Goal: Information Seeking & Learning: Learn about a topic

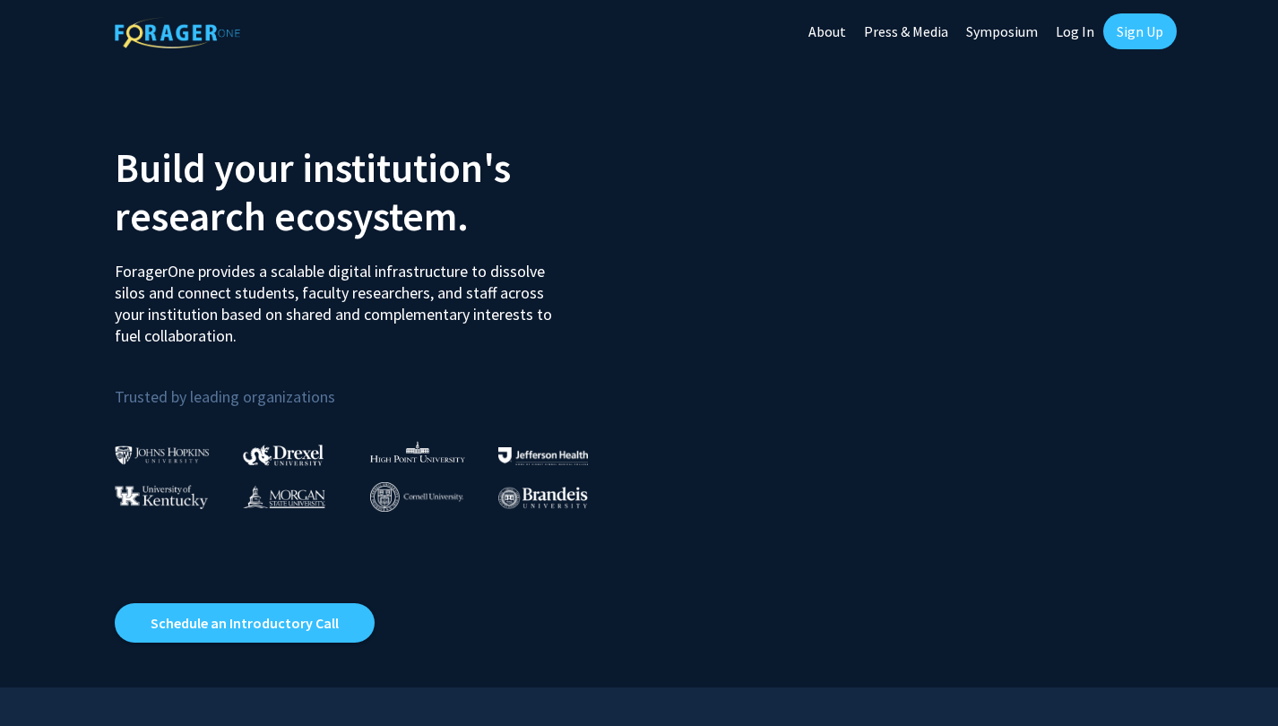
click at [1130, 30] on link "Sign Up" at bounding box center [1139, 31] width 73 height 36
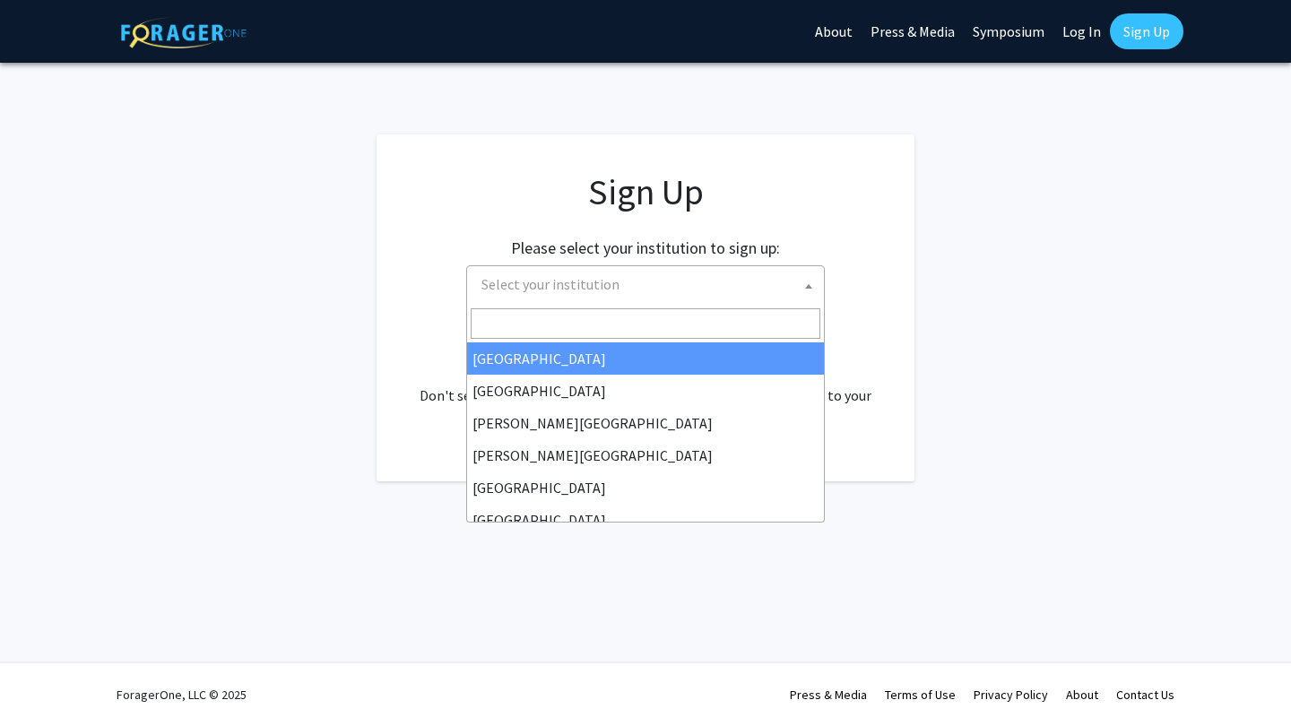
click at [590, 282] on span "Select your institution" at bounding box center [550, 284] width 138 height 18
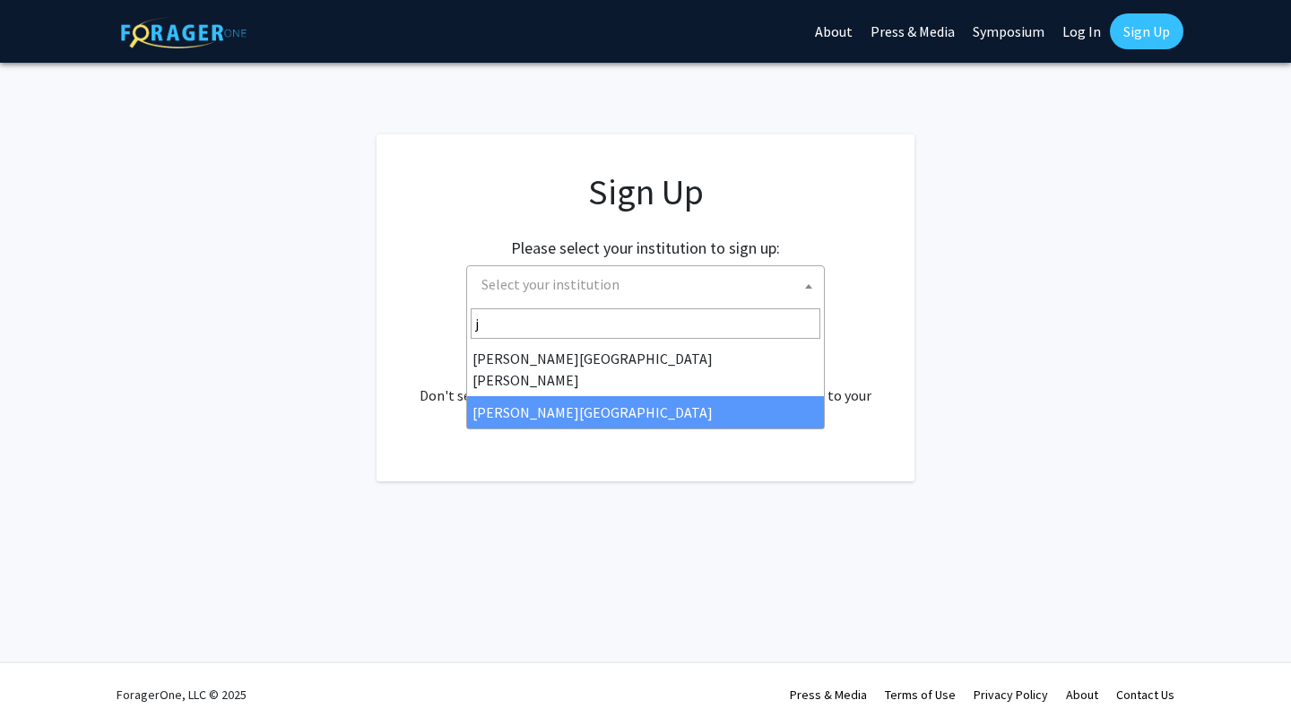
type input "j"
select select "24"
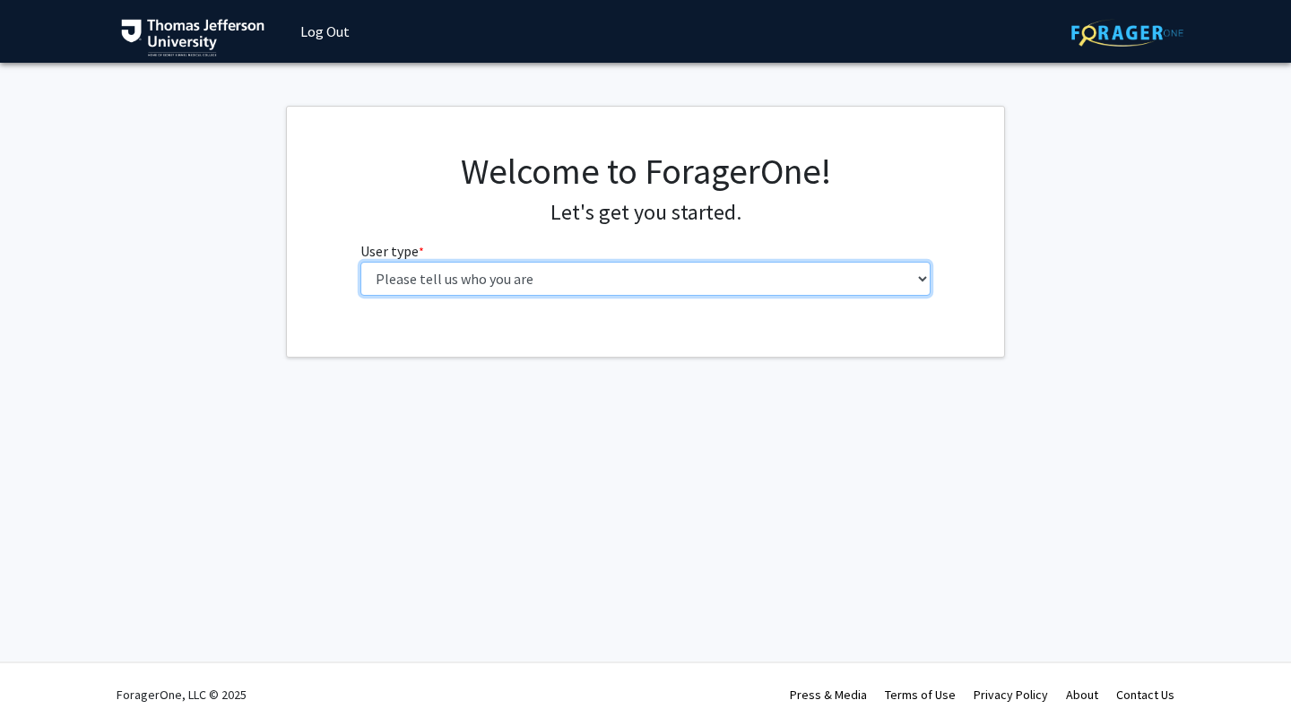
select select "3: doc"
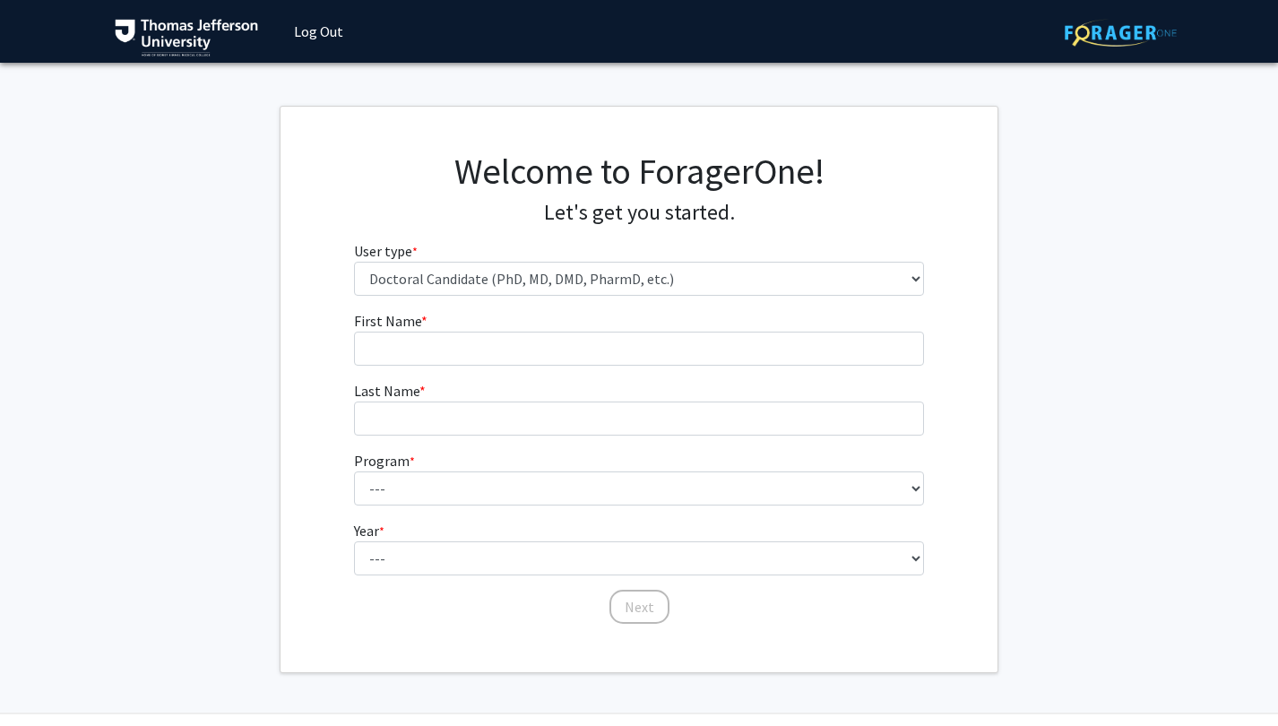
click at [540, 330] on fg-input "First Name * required" at bounding box center [639, 338] width 571 height 56
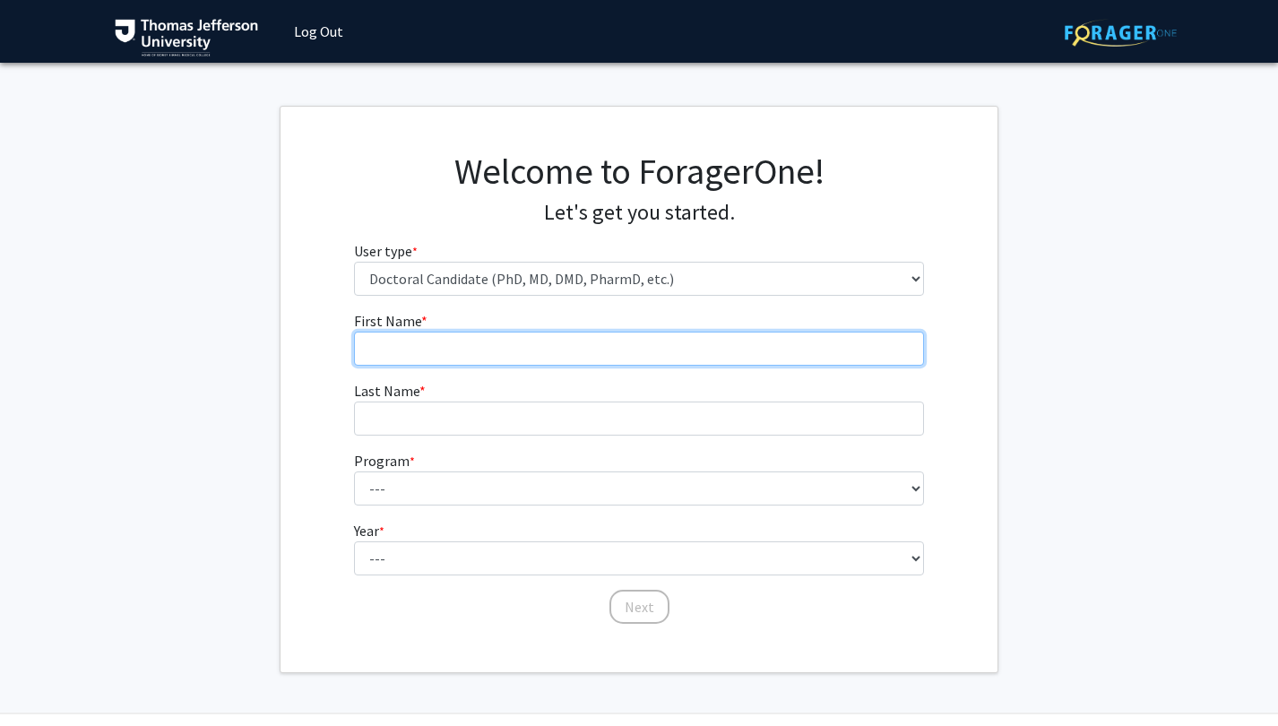
click at [535, 344] on input "First Name * required" at bounding box center [639, 349] width 571 height 34
type input "[PERSON_NAME]"
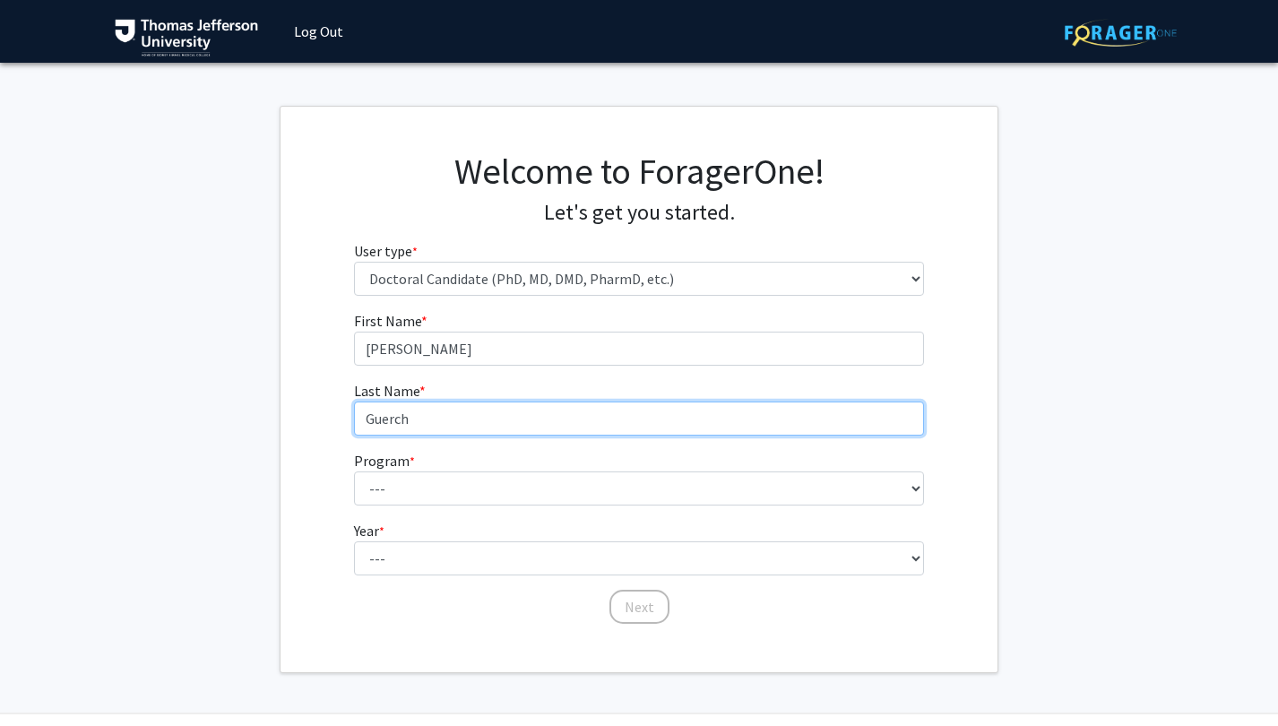
type input "Guerch"
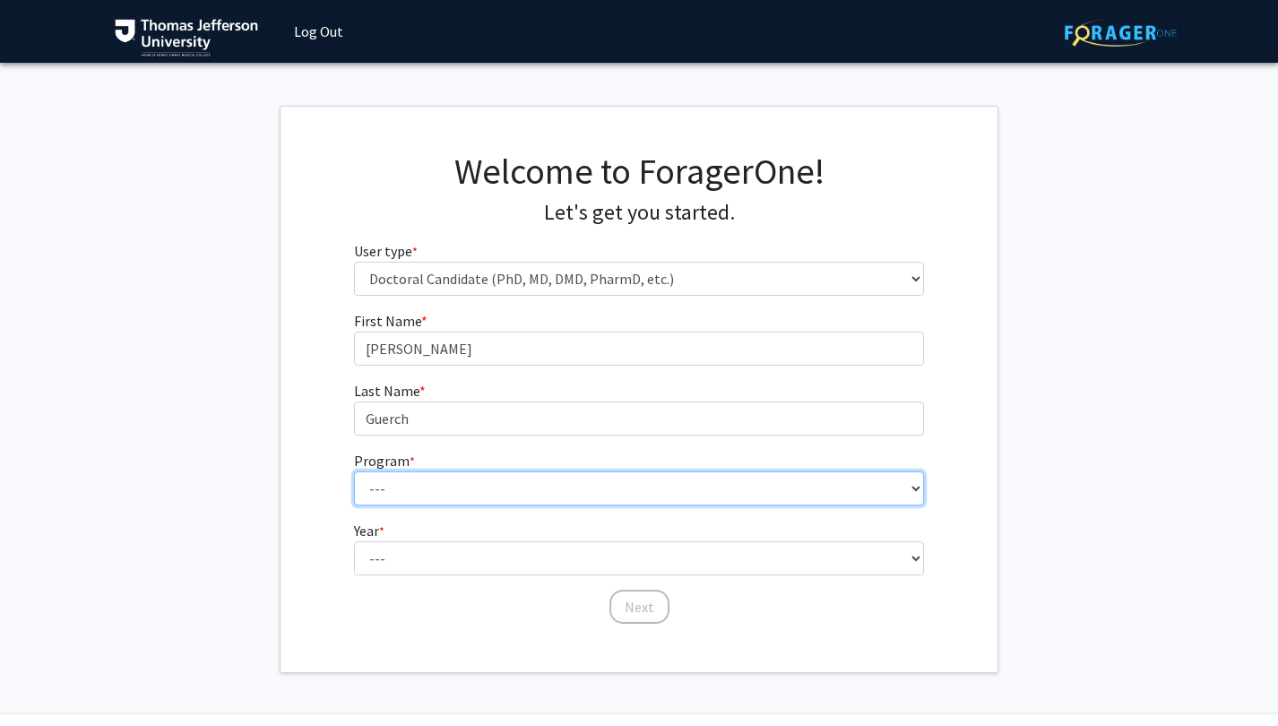
select select "35: 815"
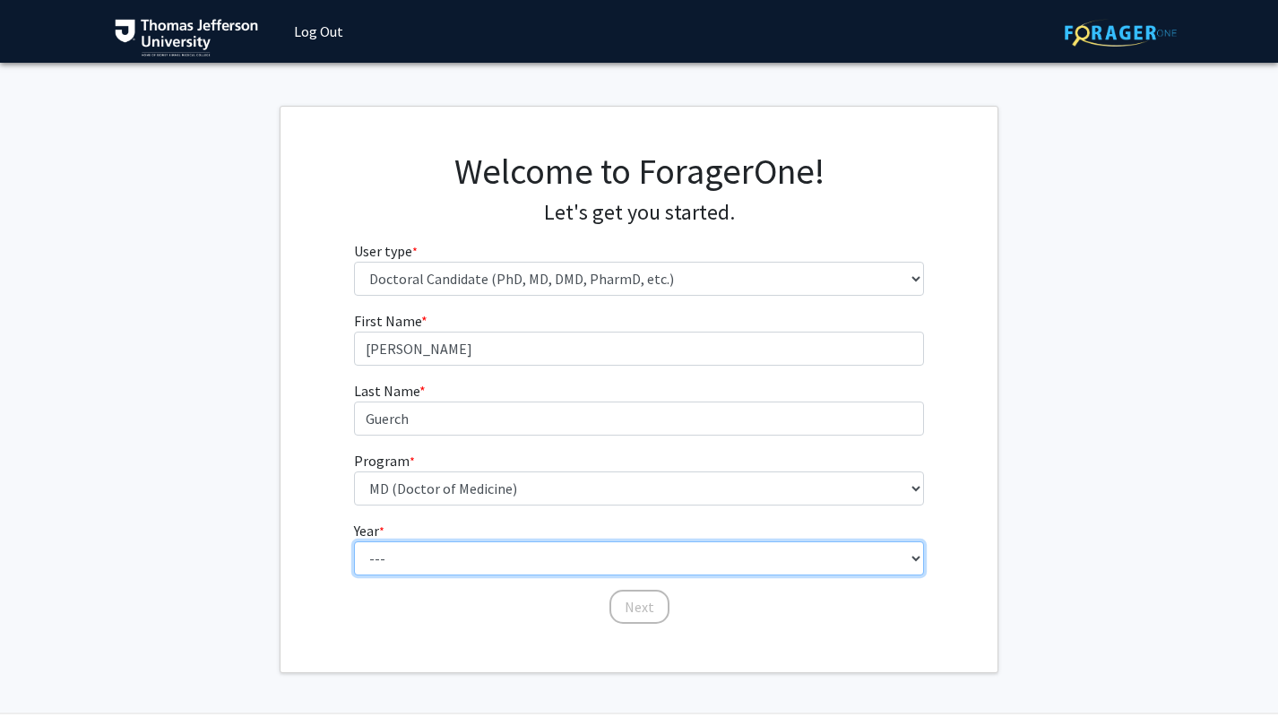
select select "1: first_year"
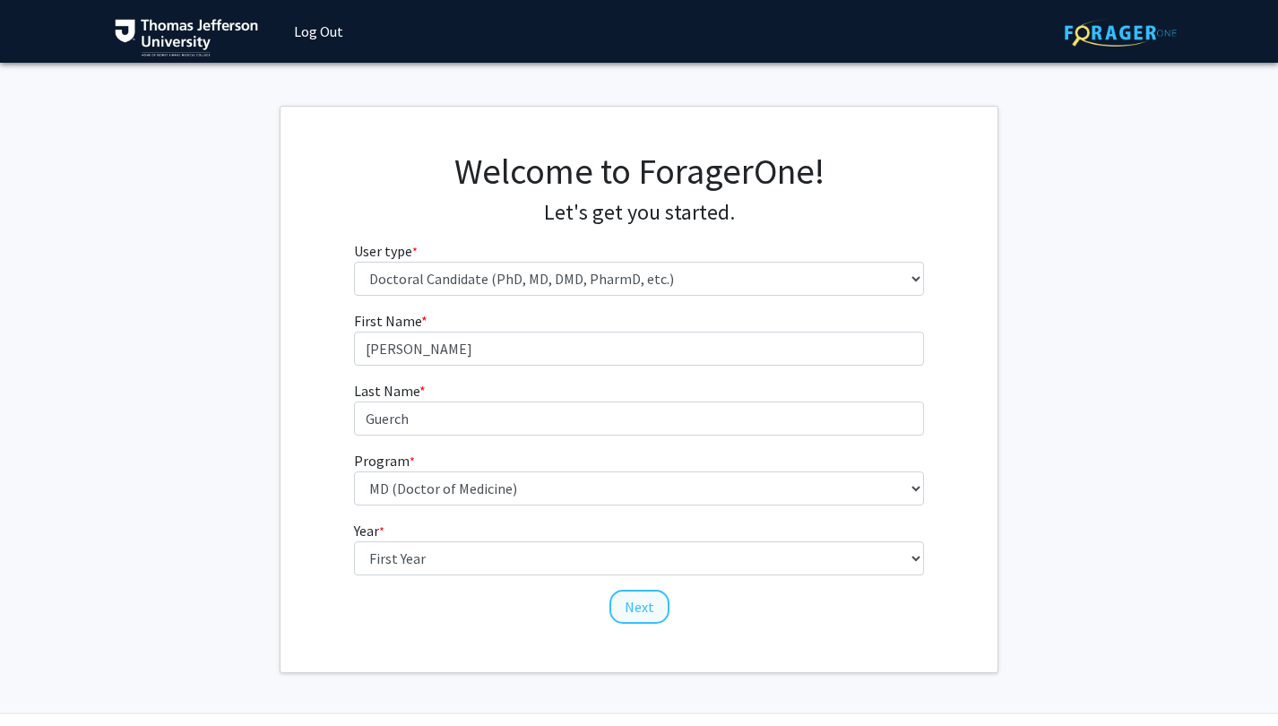
click at [645, 614] on button "Next" at bounding box center [639, 607] width 60 height 34
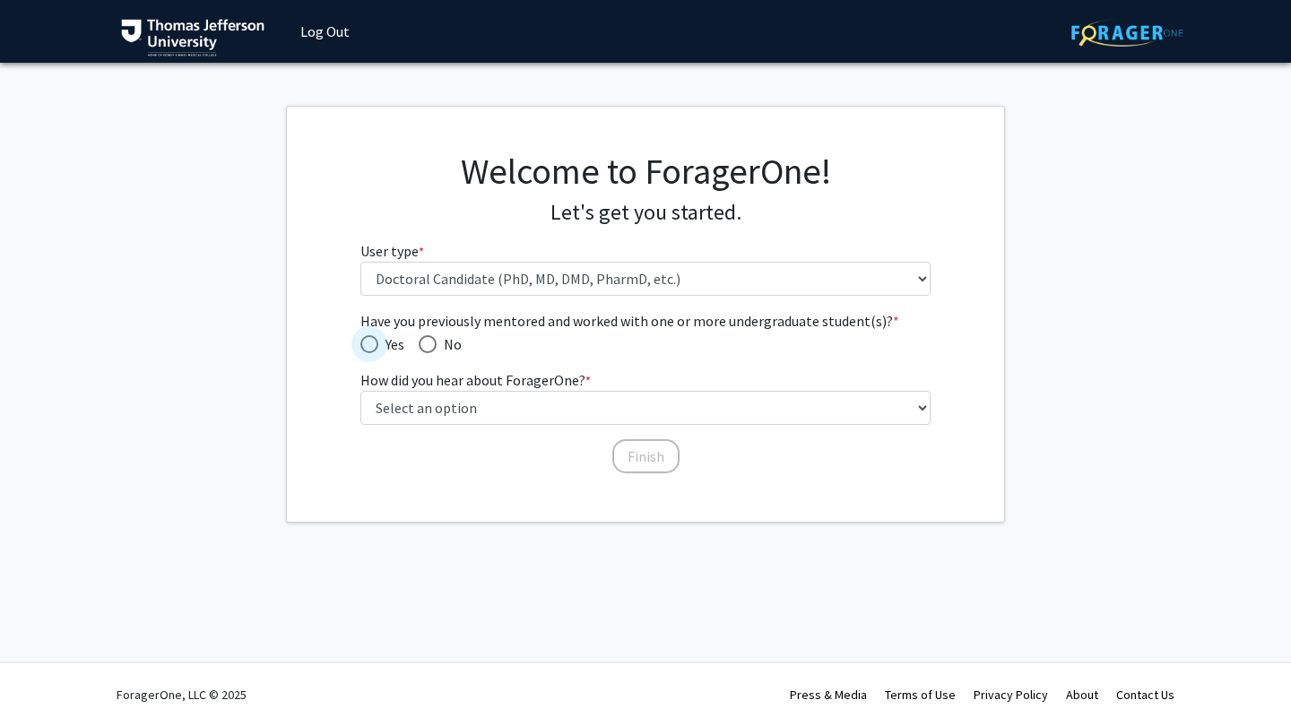
click at [375, 345] on span "Have you previously mentored and worked with one or more undergraduate student(…" at bounding box center [369, 344] width 18 height 18
click at [375, 345] on input "Yes" at bounding box center [369, 344] width 18 height 18
radio input "true"
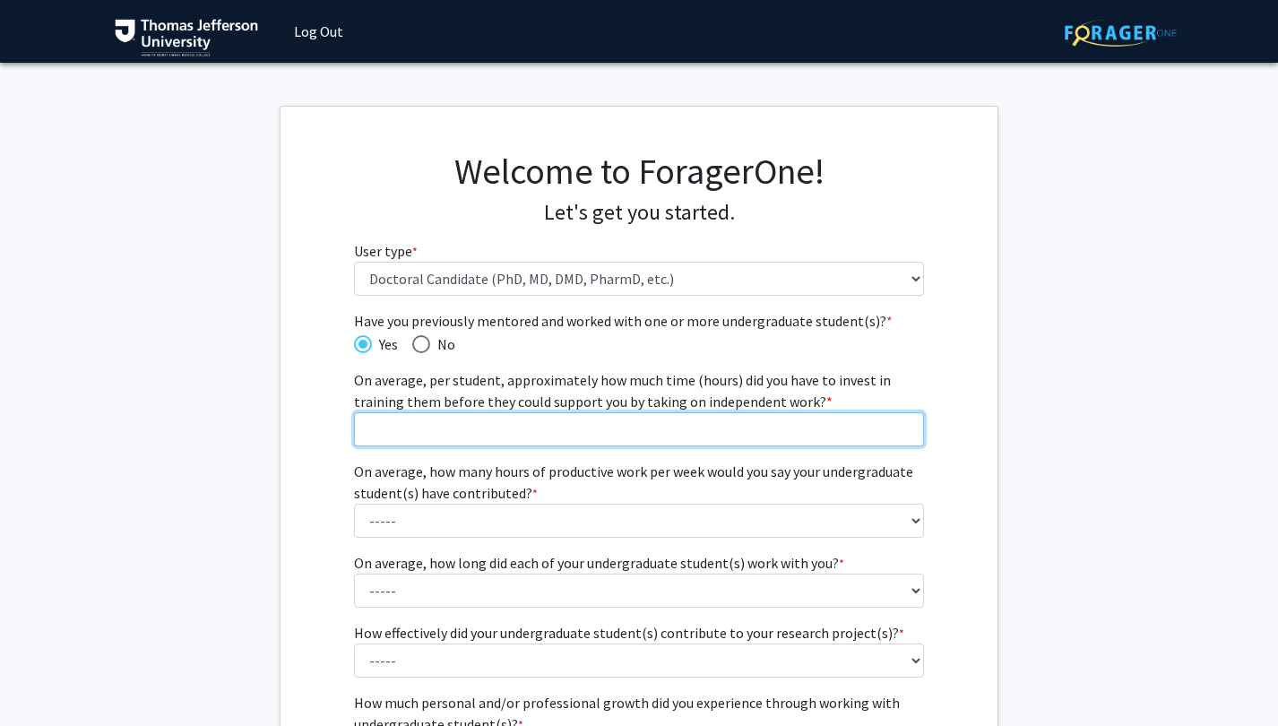
click at [509, 419] on input "On average, per student, approximately how much time (hours) did you have to in…" at bounding box center [639, 429] width 571 height 34
click at [906, 424] on input "1" at bounding box center [639, 429] width 571 height 34
click at [906, 424] on input "2" at bounding box center [639, 429] width 571 height 34
click at [906, 424] on input "3" at bounding box center [639, 429] width 571 height 34
click at [906, 424] on input "4" at bounding box center [639, 429] width 571 height 34
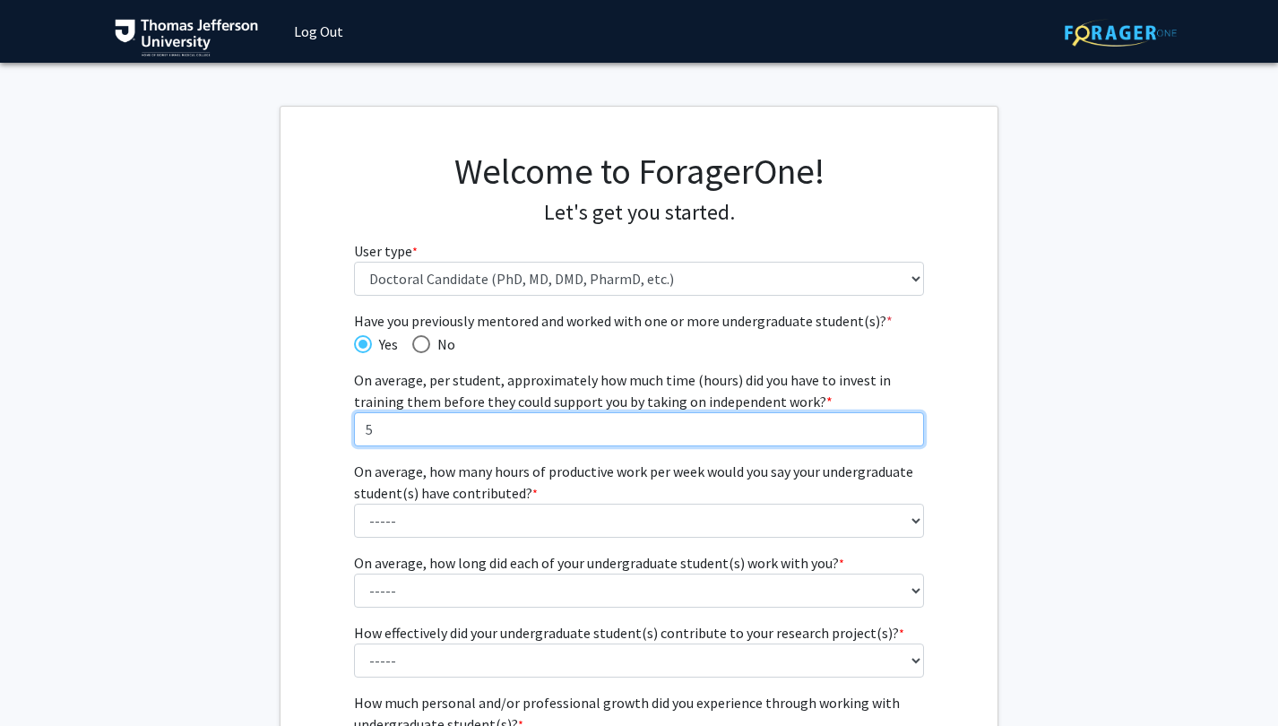
click at [906, 424] on input "5" at bounding box center [639, 429] width 571 height 34
click at [906, 424] on input "6" at bounding box center [639, 429] width 571 height 34
click at [906, 424] on input "7" at bounding box center [639, 429] width 571 height 34
click at [906, 424] on input "8" at bounding box center [639, 429] width 571 height 34
click at [906, 424] on input "9" at bounding box center [639, 429] width 571 height 34
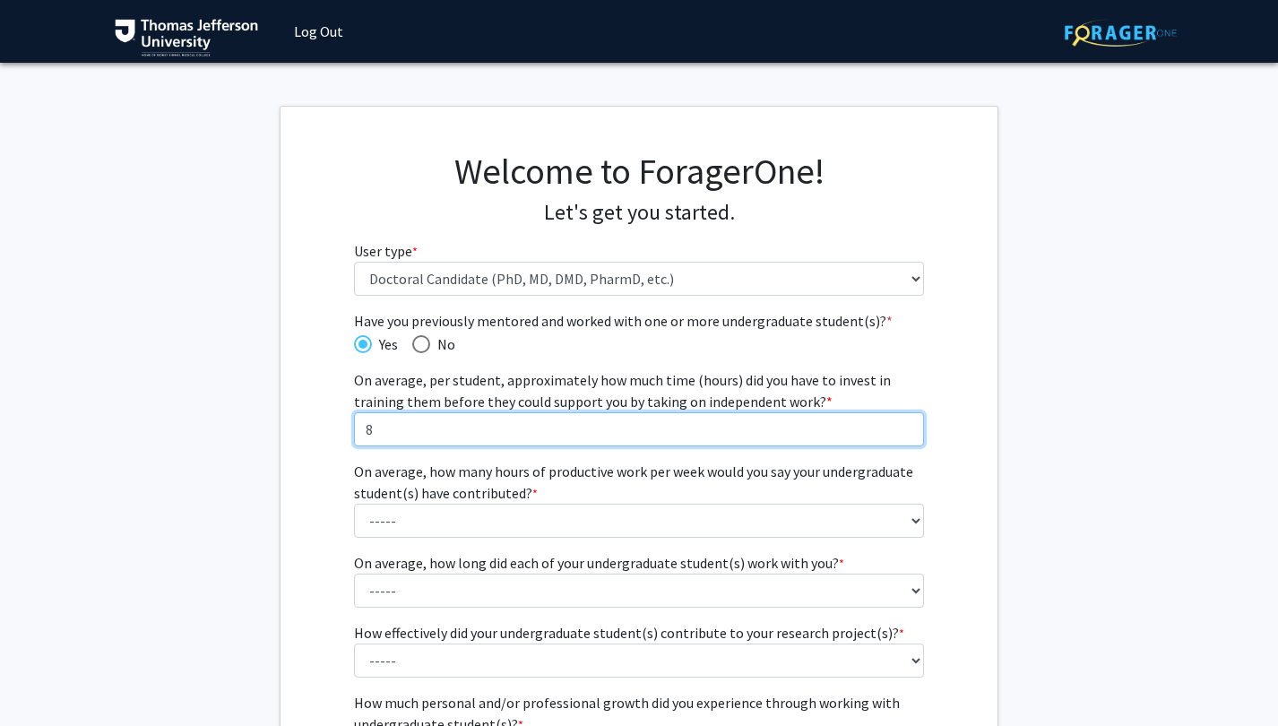
click at [906, 435] on input "8" at bounding box center [639, 429] width 571 height 34
click at [906, 435] on input "7" at bounding box center [639, 429] width 571 height 34
click at [906, 435] on input "6" at bounding box center [639, 429] width 571 height 34
type input "5"
click at [906, 435] on input "5" at bounding box center [639, 429] width 571 height 34
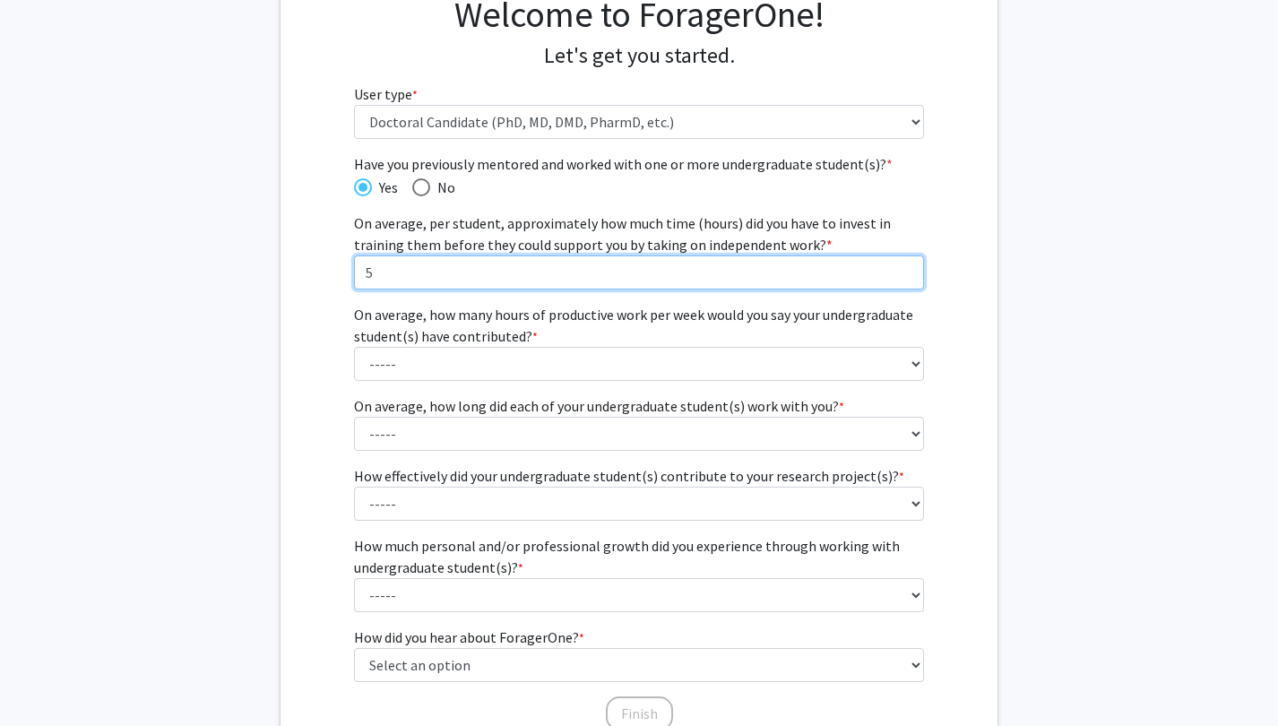
scroll to position [180, 0]
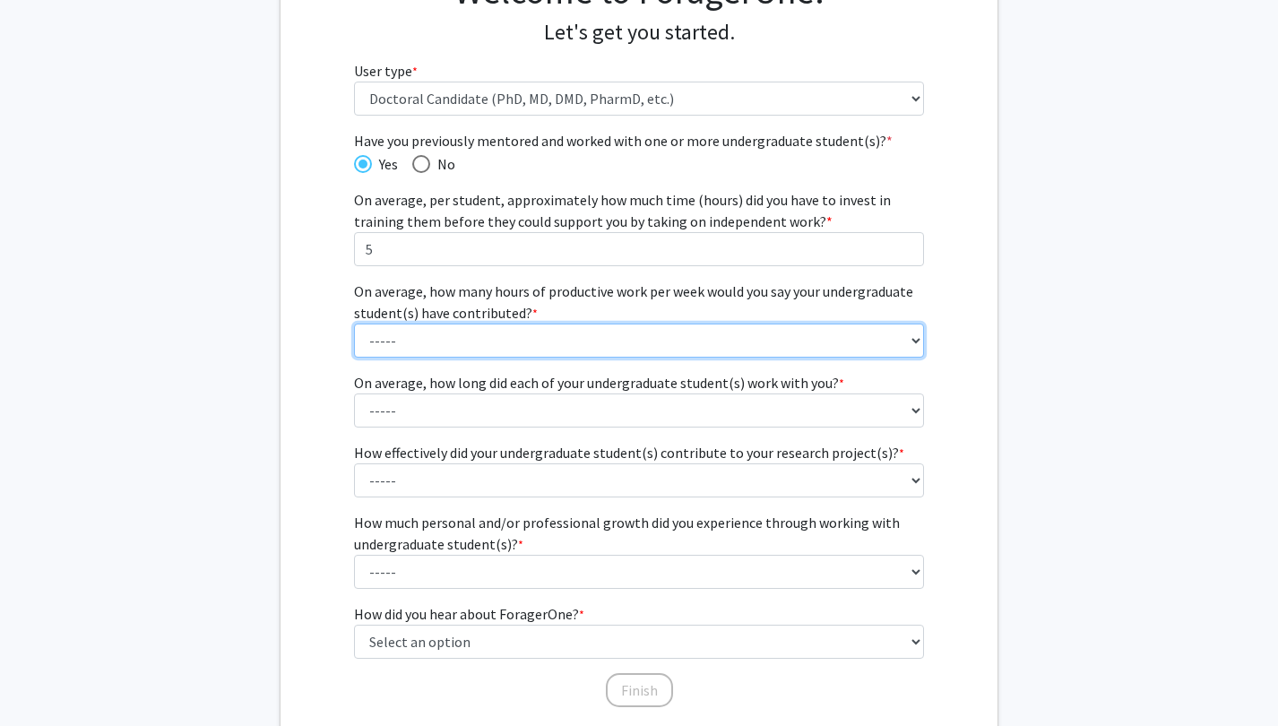
select select "7: 40+ hours"
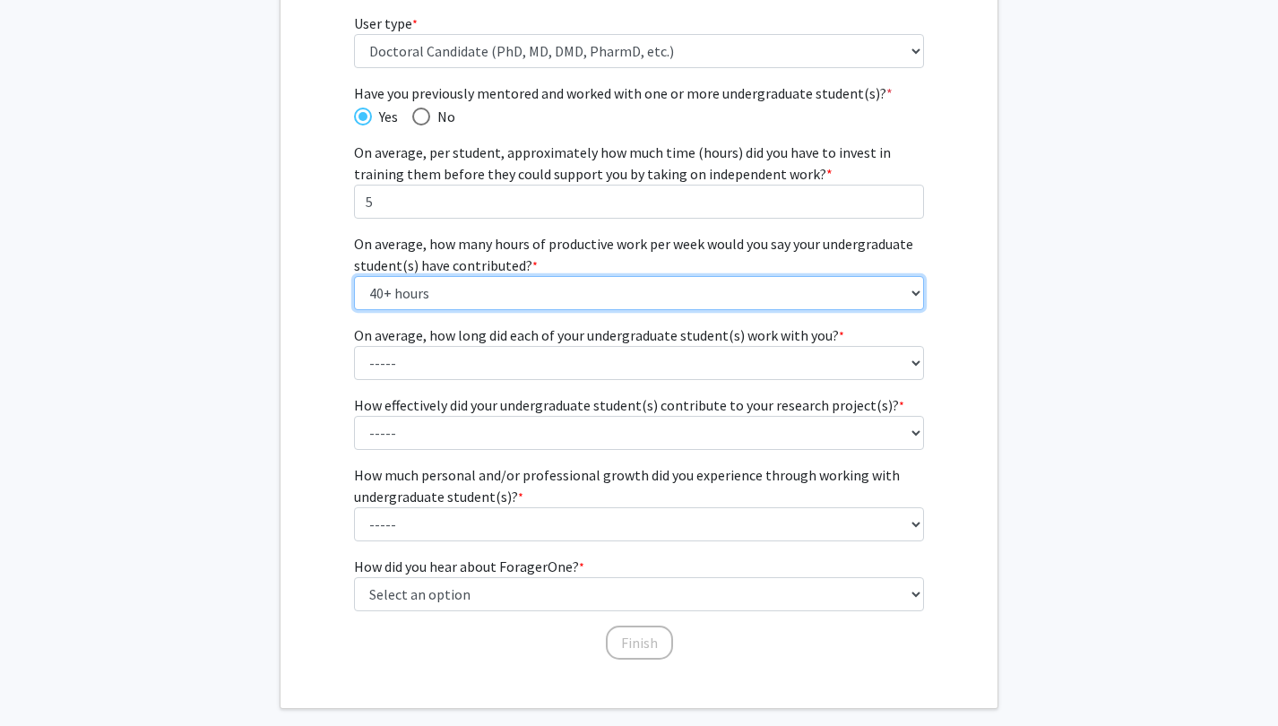
scroll to position [229, 0]
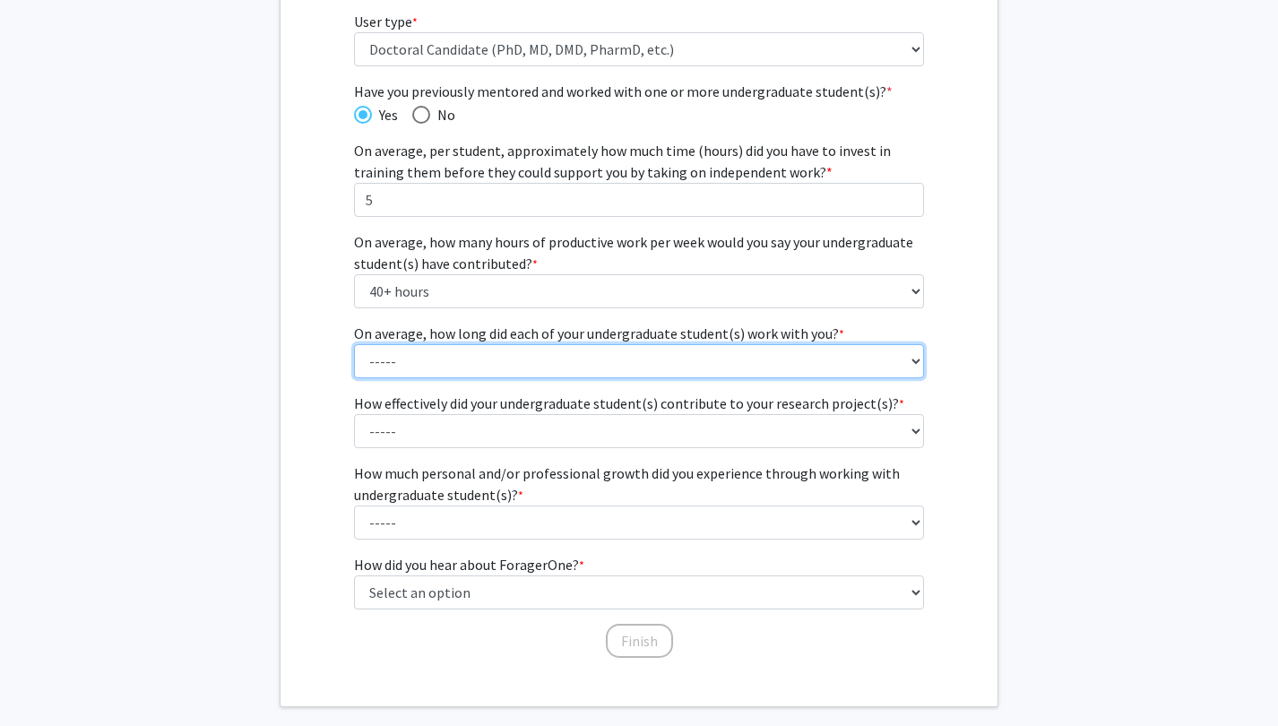
select select "3: 6 months - 1 year"
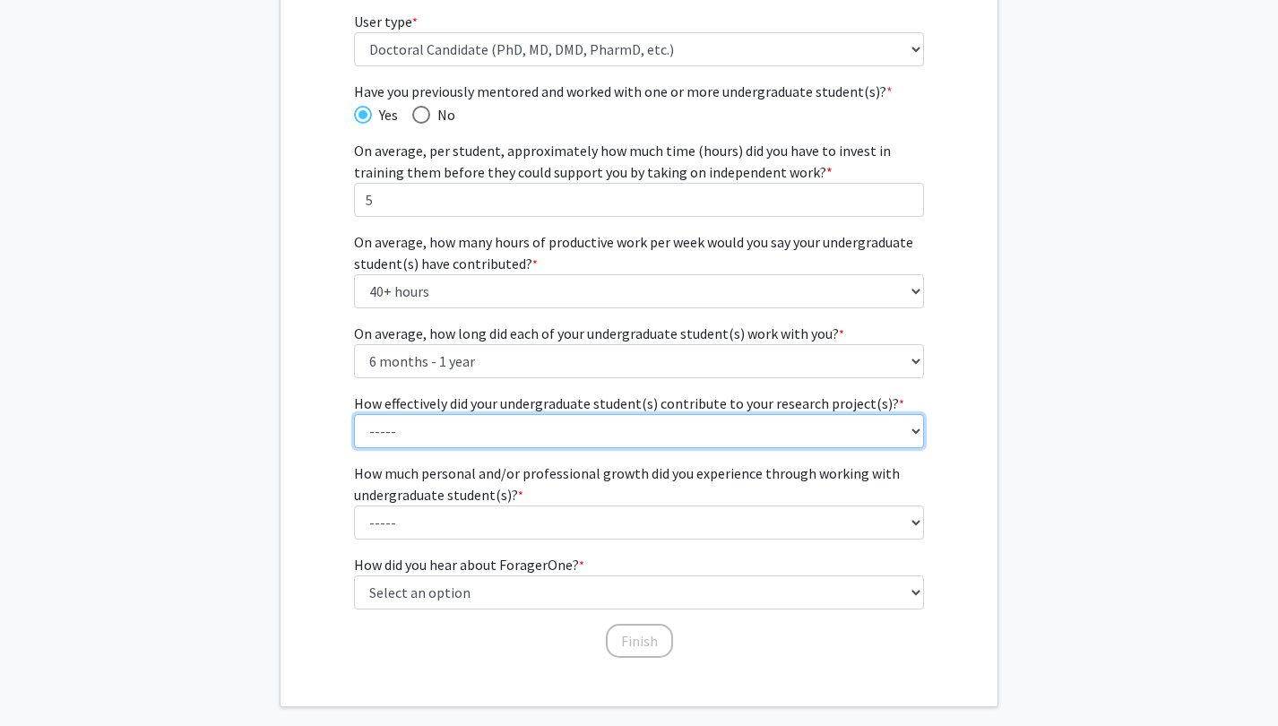
select select "3: 3"
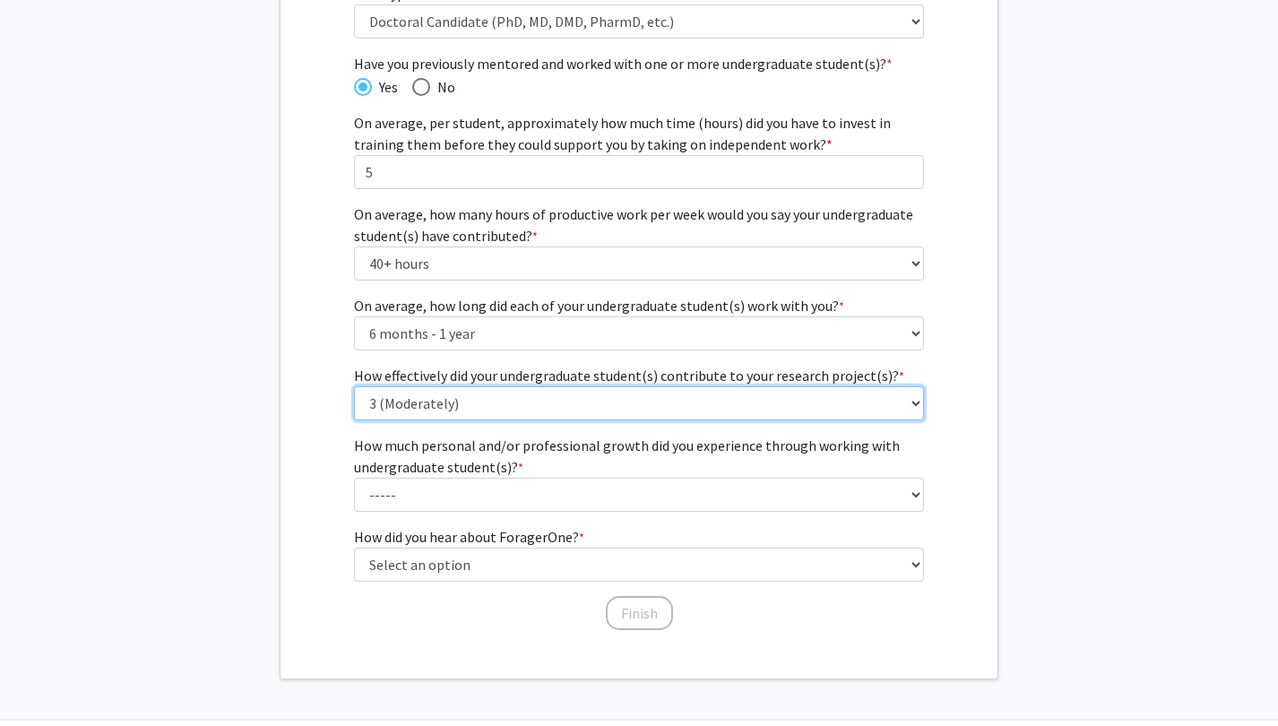
scroll to position [261, 0]
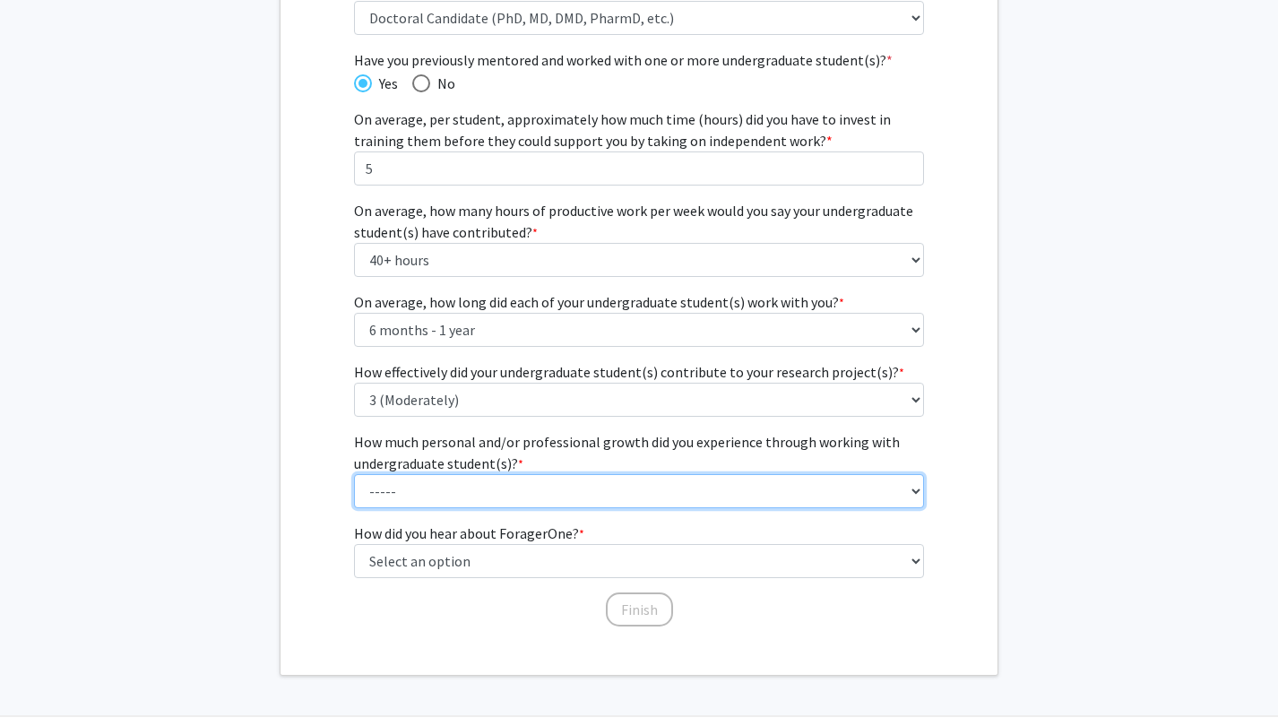
select select "5: 5"
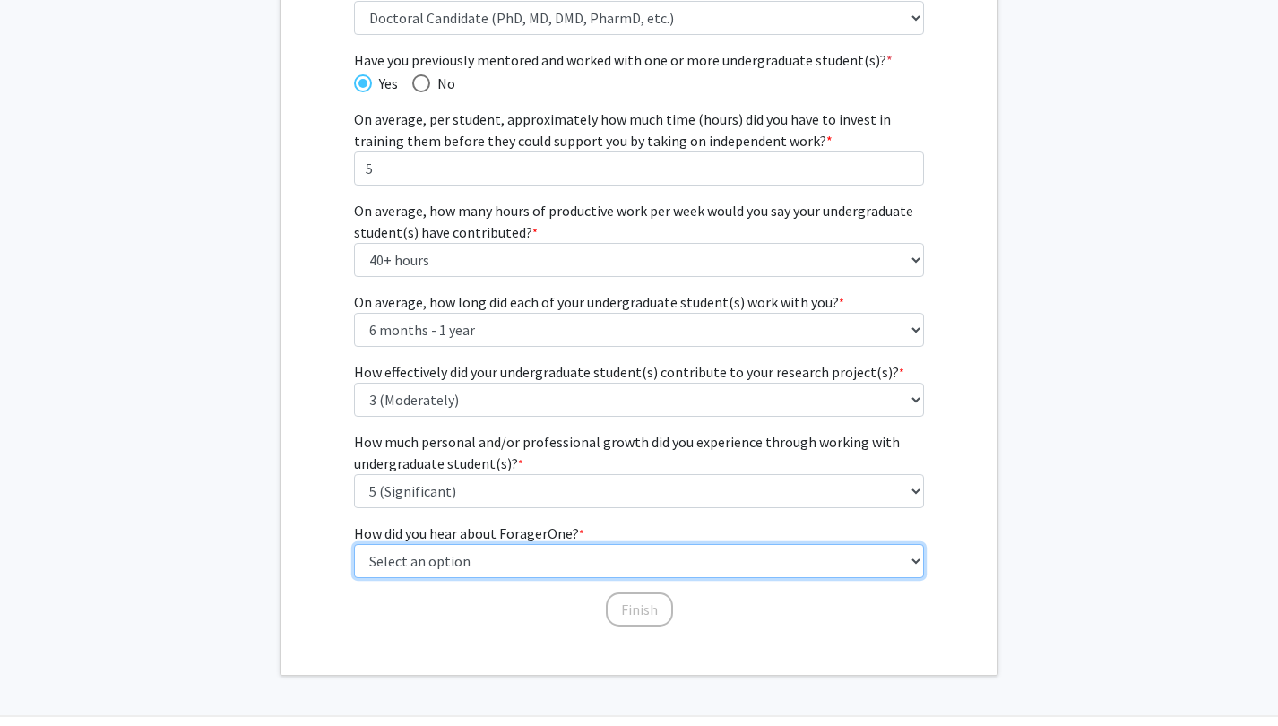
select select "2: faculty_recommendation"
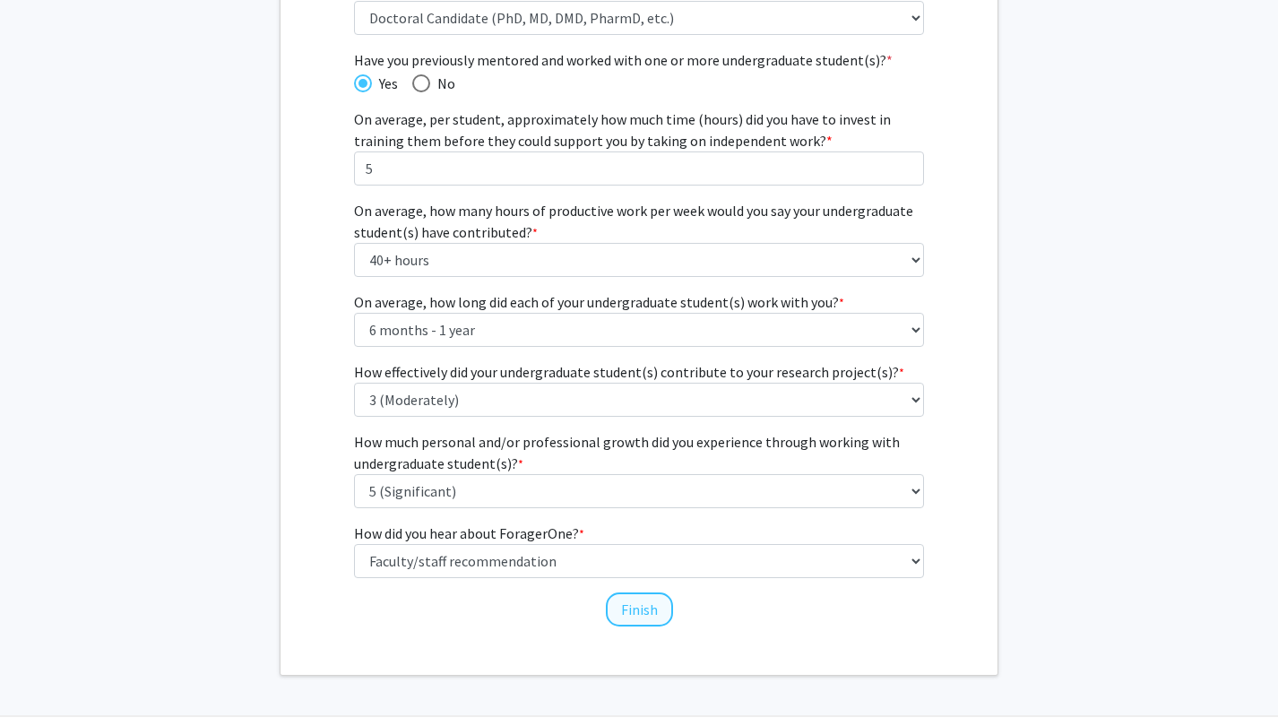
click at [648, 618] on button "Finish" at bounding box center [639, 609] width 67 height 34
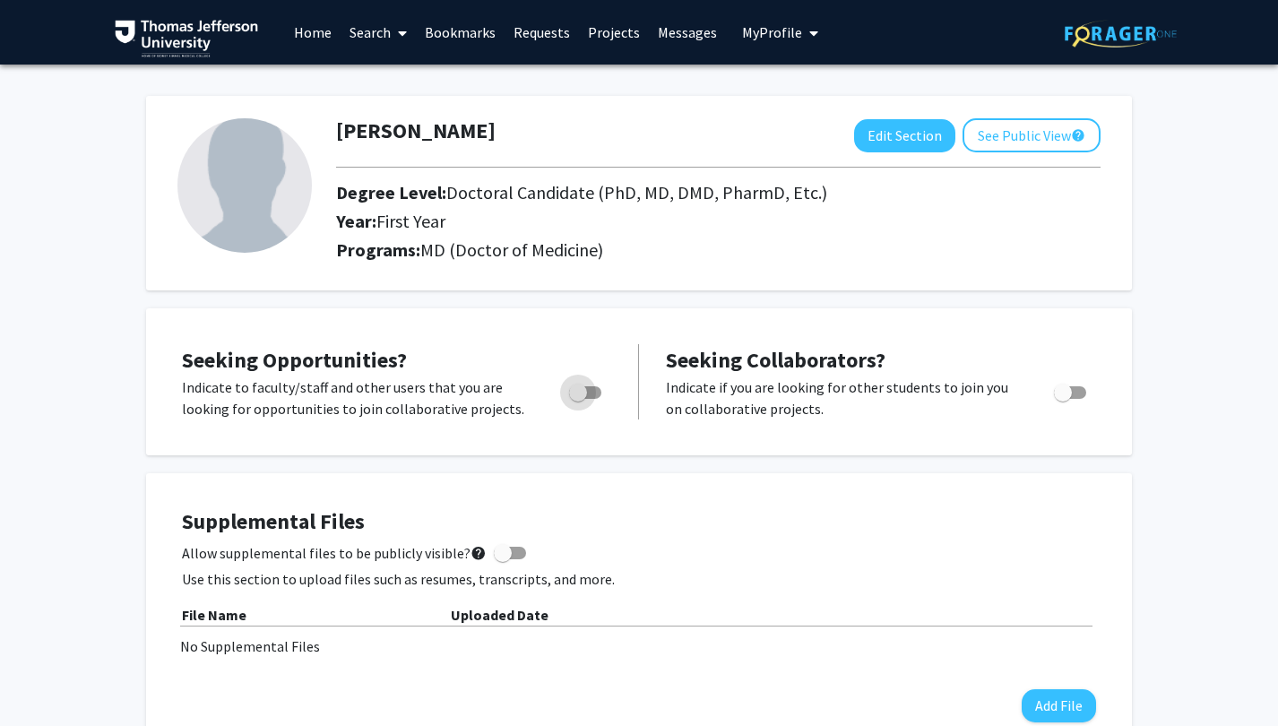
click at [593, 388] on label "Toggle" at bounding box center [581, 393] width 39 height 22
click at [578, 399] on input "Are you actively seeking opportunities?" at bounding box center [577, 399] width 1 height 1
checkbox input "true"
click at [893, 135] on button "Edit Section" at bounding box center [904, 135] width 101 height 33
select select "first_year"
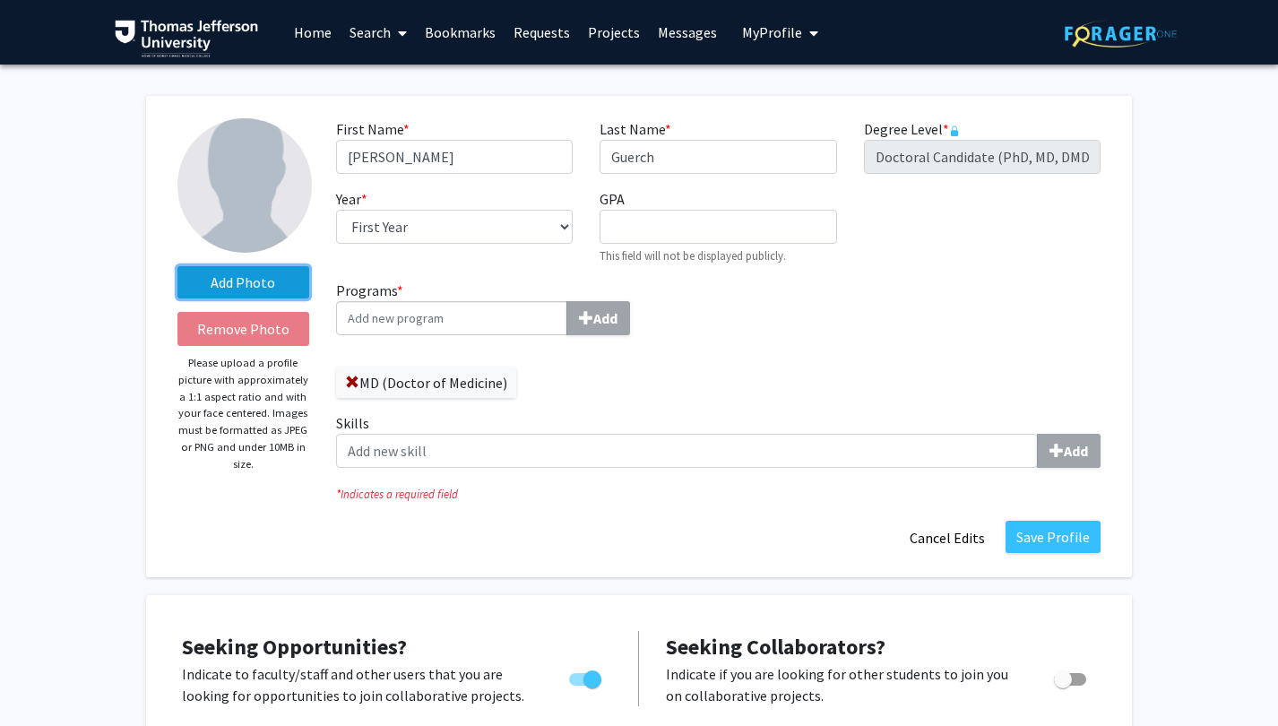
click at [249, 289] on label "Add Photo" at bounding box center [243, 282] width 132 height 32
click at [0, 0] on input "Add Photo" at bounding box center [0, 0] width 0 height 0
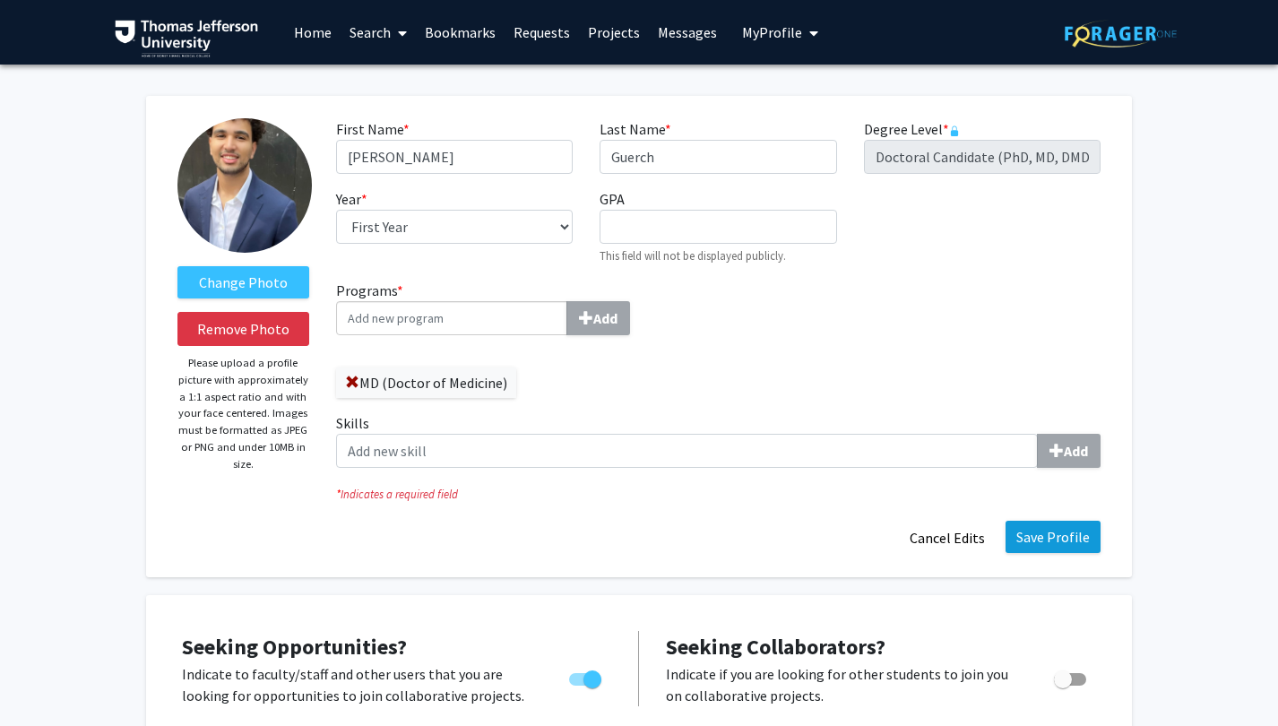
click at [1032, 538] on button "Save Profile" at bounding box center [1053, 537] width 95 height 32
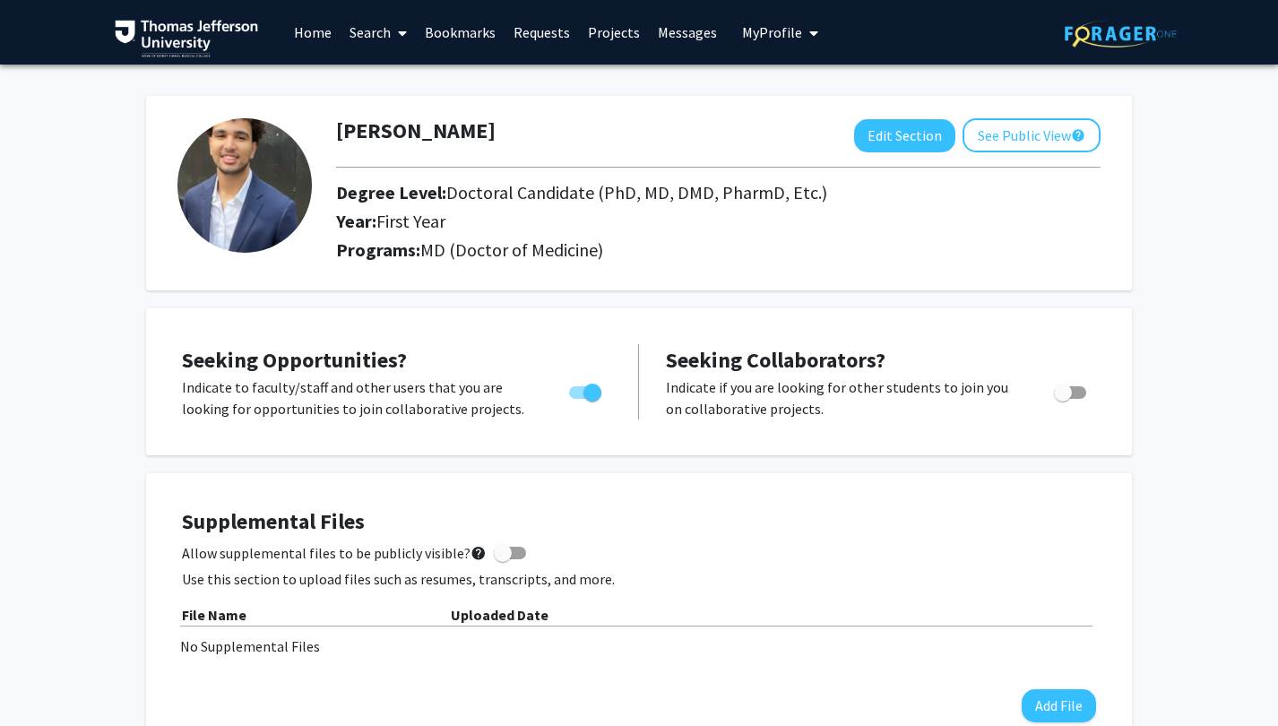
click at [618, 40] on link "Projects" at bounding box center [614, 32] width 70 height 63
click at [605, 34] on link "Projects" at bounding box center [614, 32] width 70 height 63
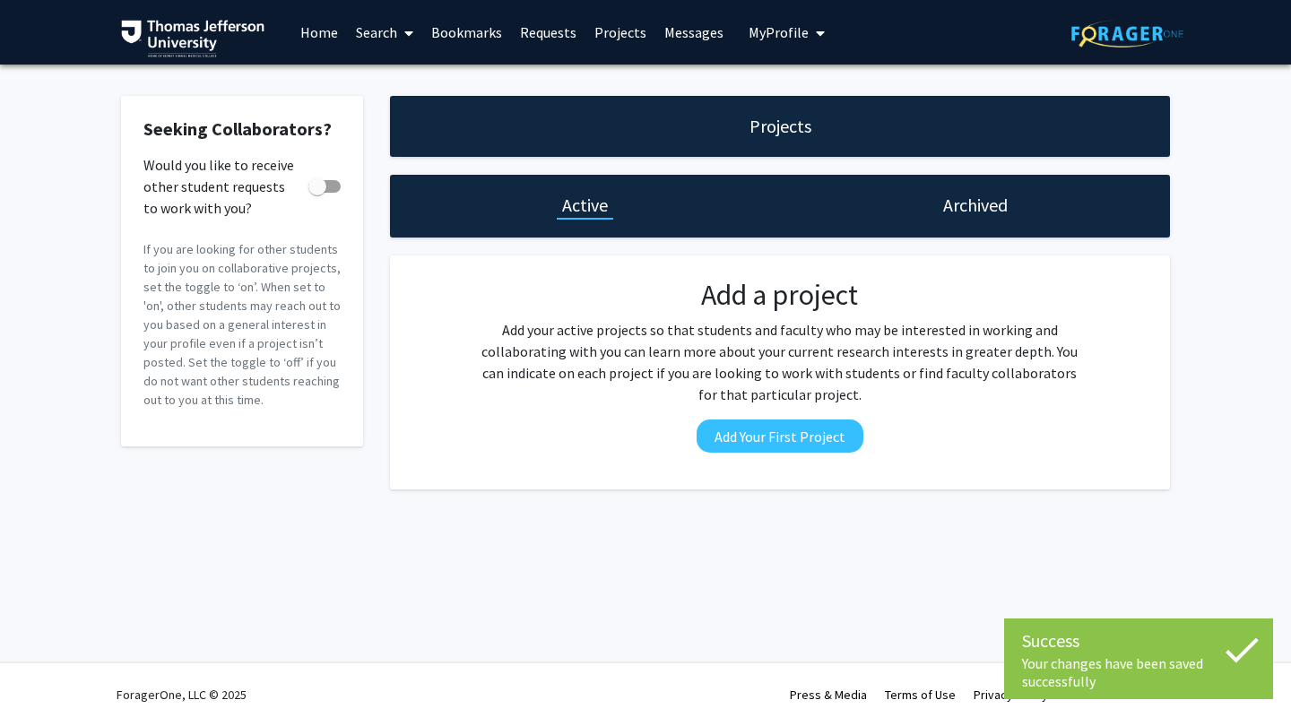
click at [369, 44] on link "Search" at bounding box center [384, 32] width 75 height 63
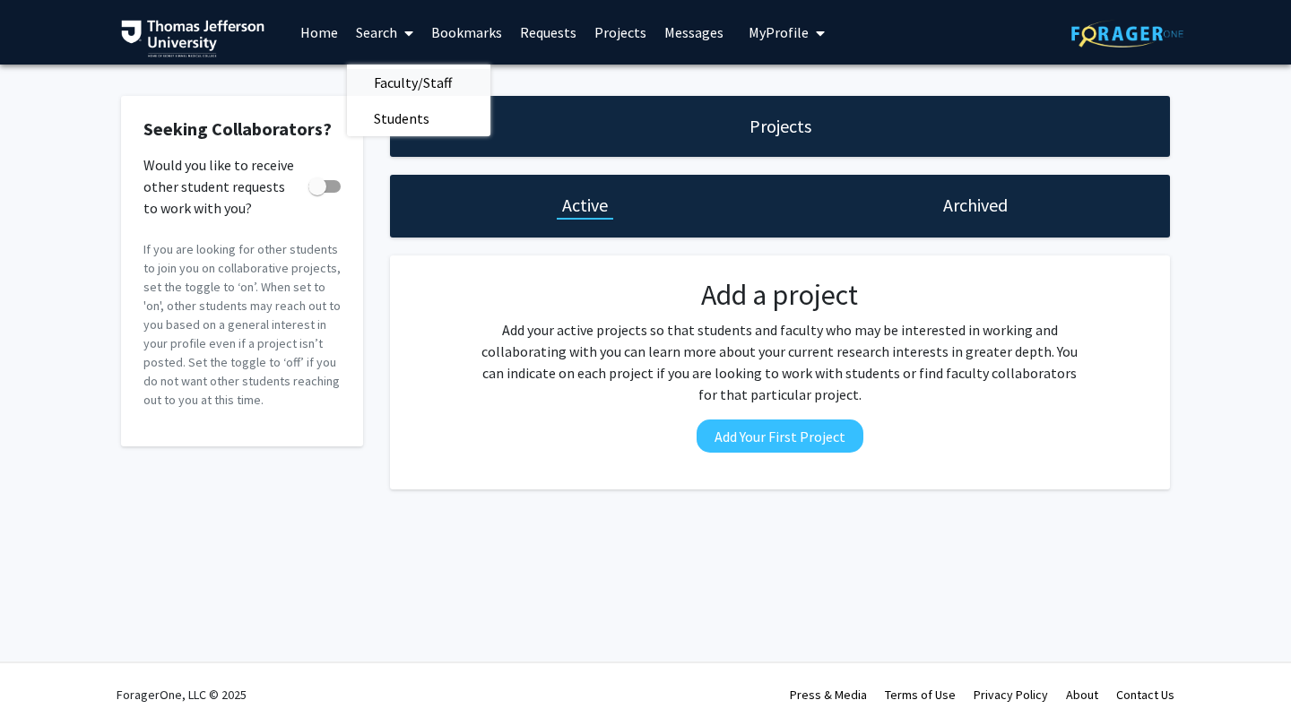
click at [418, 83] on span "Faculty/Staff" at bounding box center [413, 83] width 132 height 36
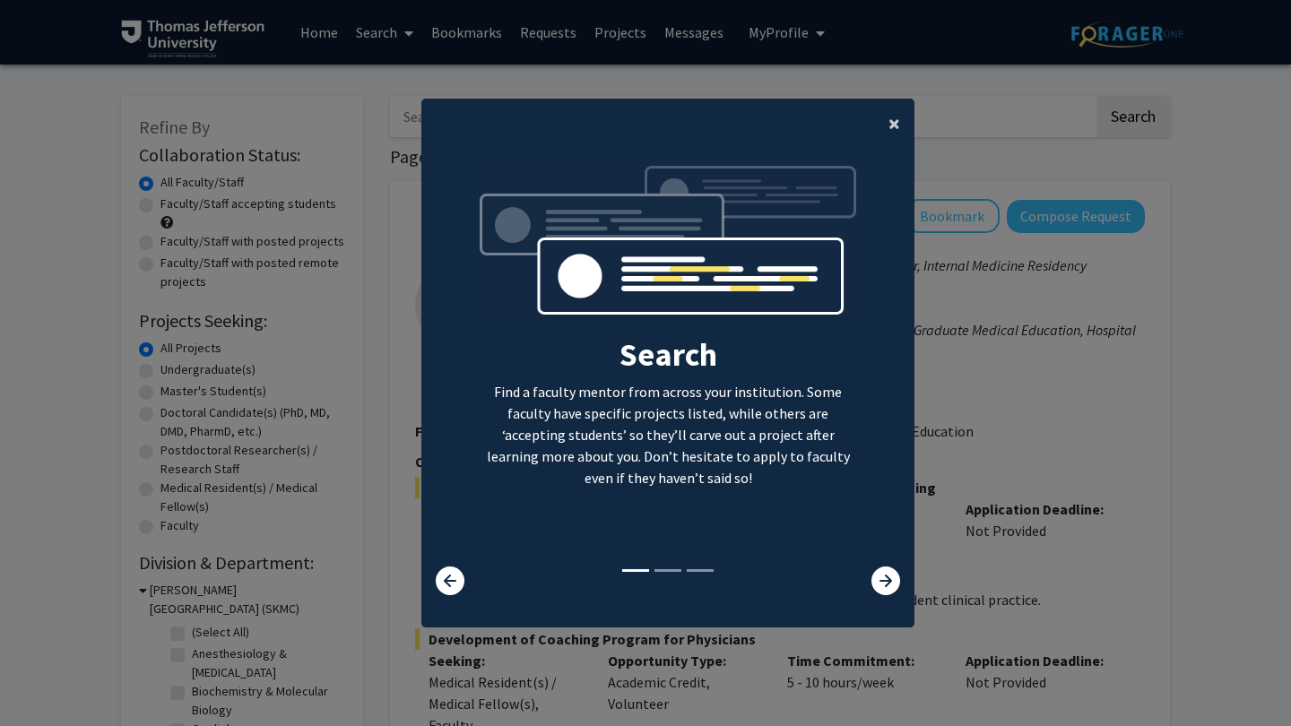
click at [888, 117] on span "×" at bounding box center [894, 123] width 12 height 28
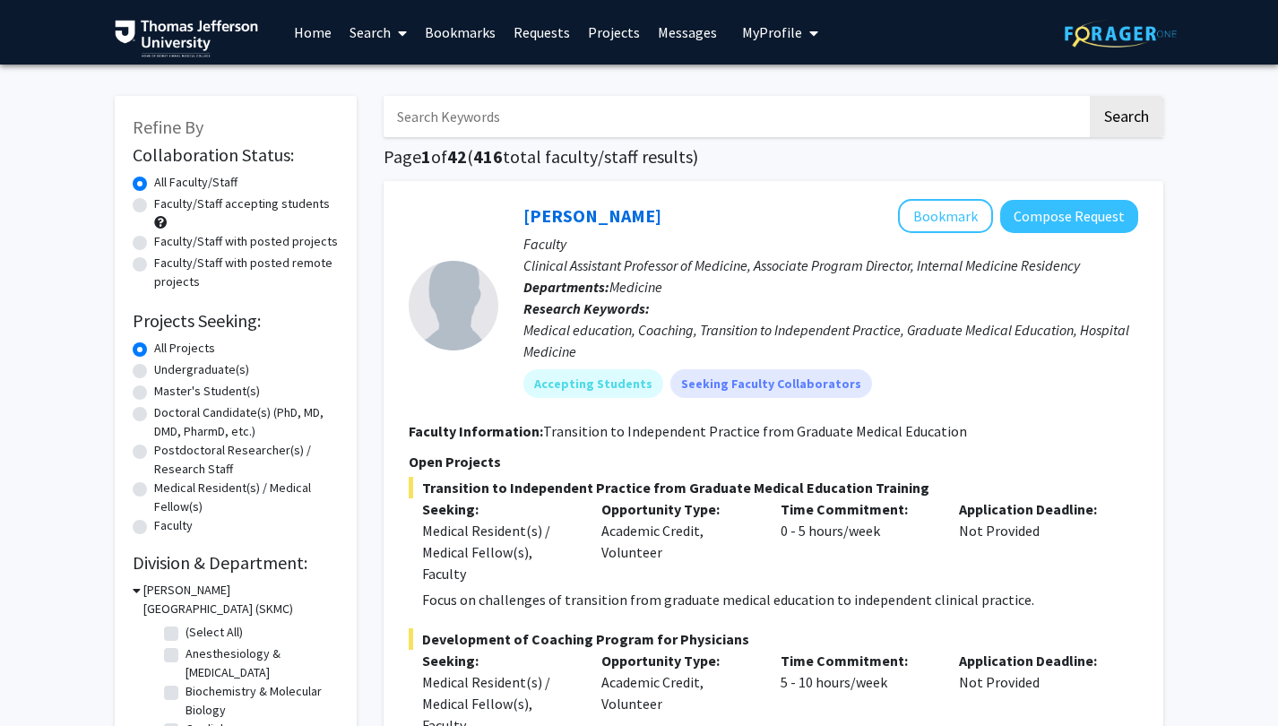
click at [743, 108] on input "Search Keywords" at bounding box center [736, 116] width 704 height 41
type input "ophthalmology"
click at [1126, 119] on button "Search" at bounding box center [1126, 116] width 73 height 41
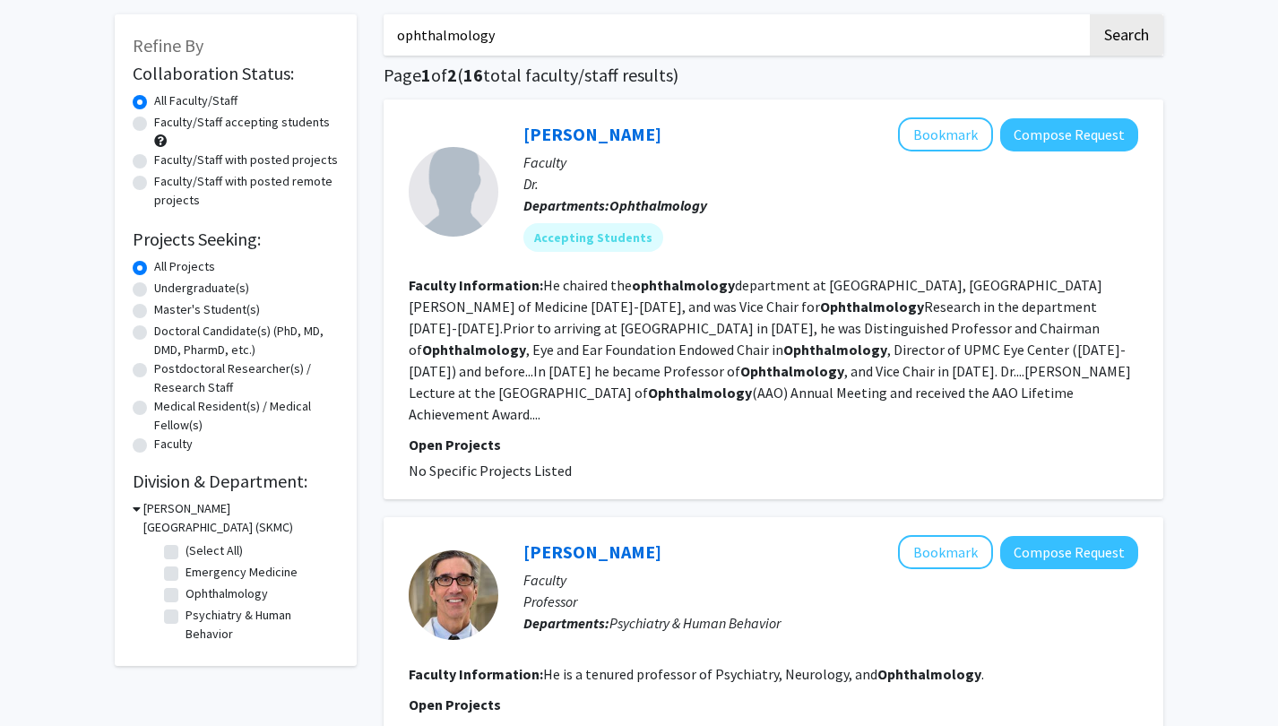
scroll to position [83, 0]
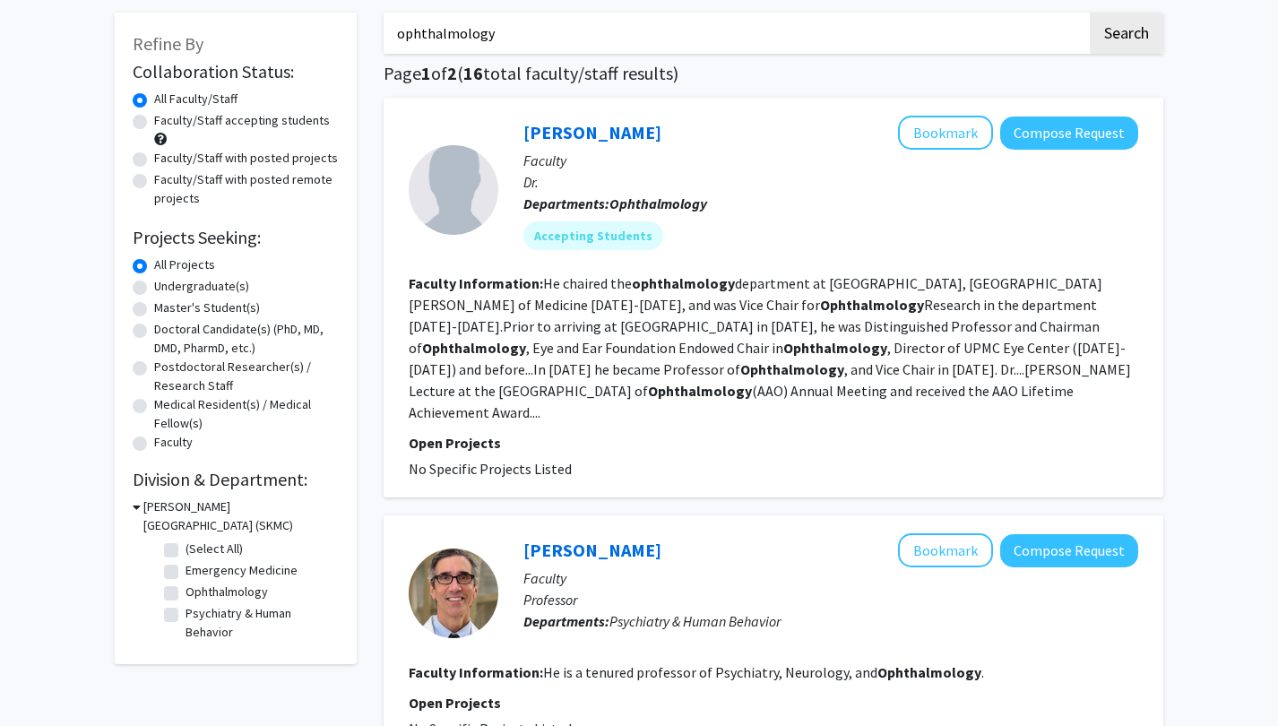
click at [504, 460] on span "No Specific Projects Listed" at bounding box center [490, 469] width 163 height 18
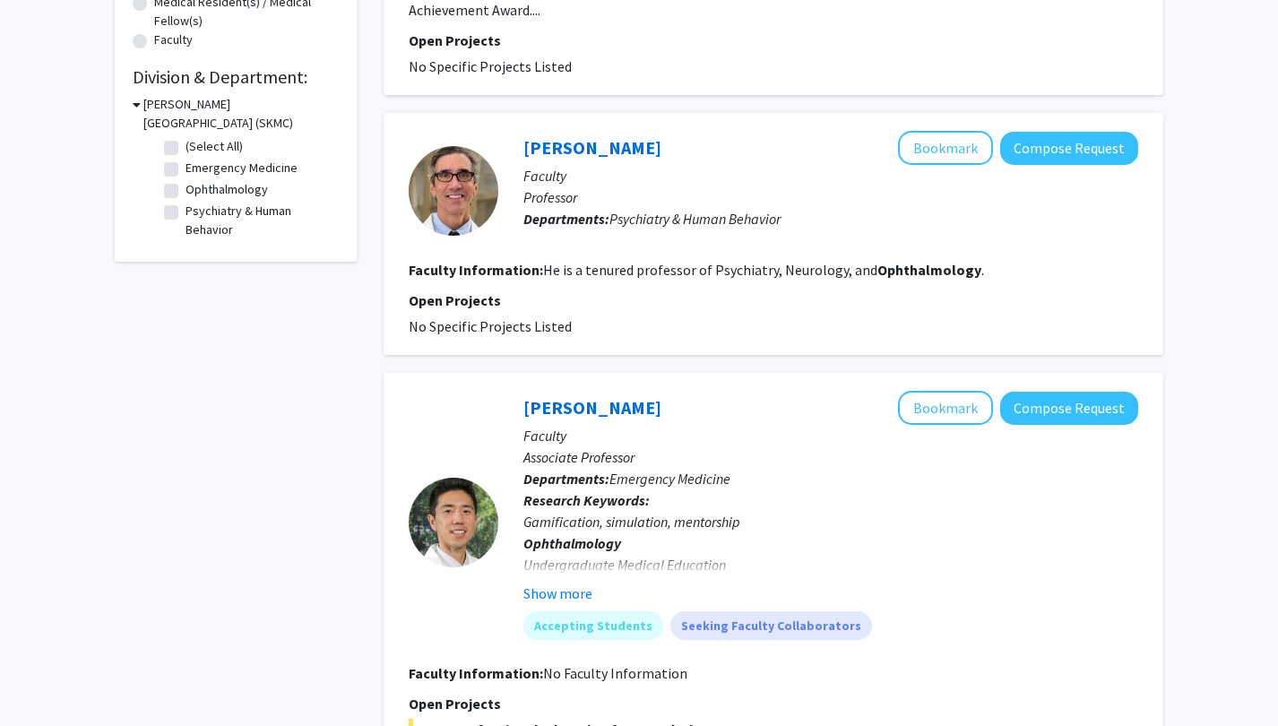
scroll to position [488, 0]
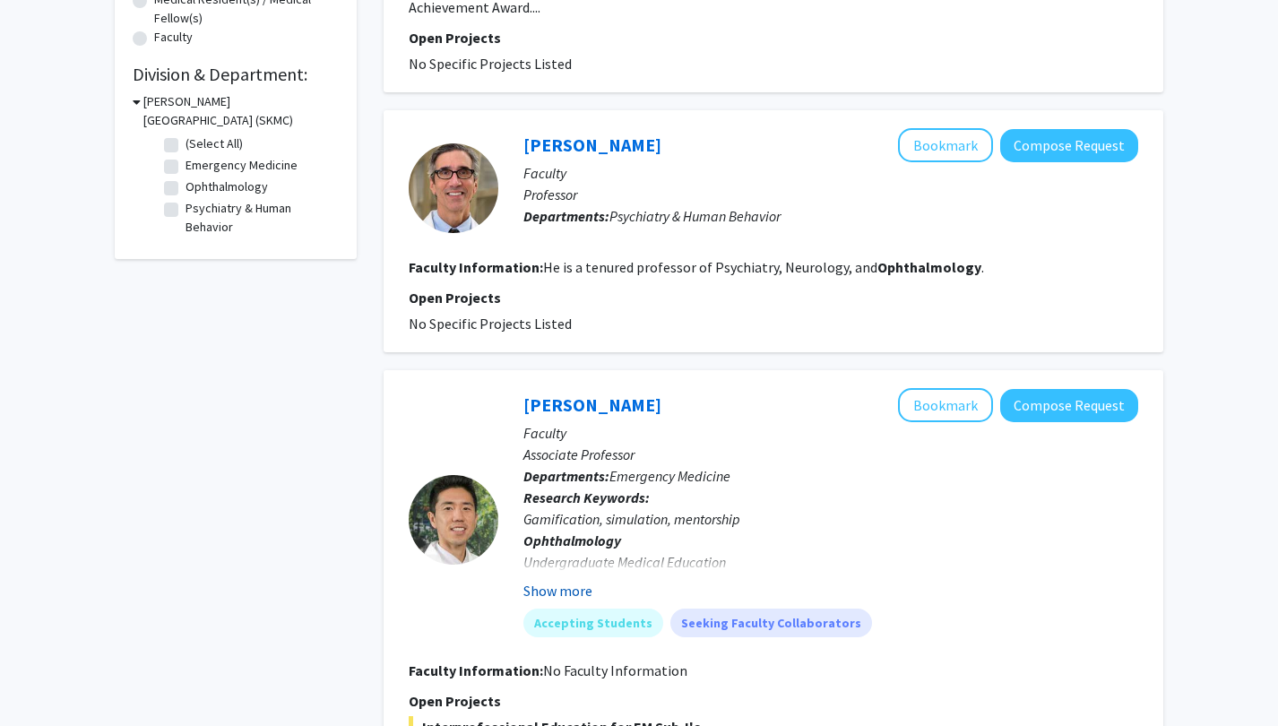
click at [576, 580] on button "Show more" at bounding box center [557, 591] width 69 height 22
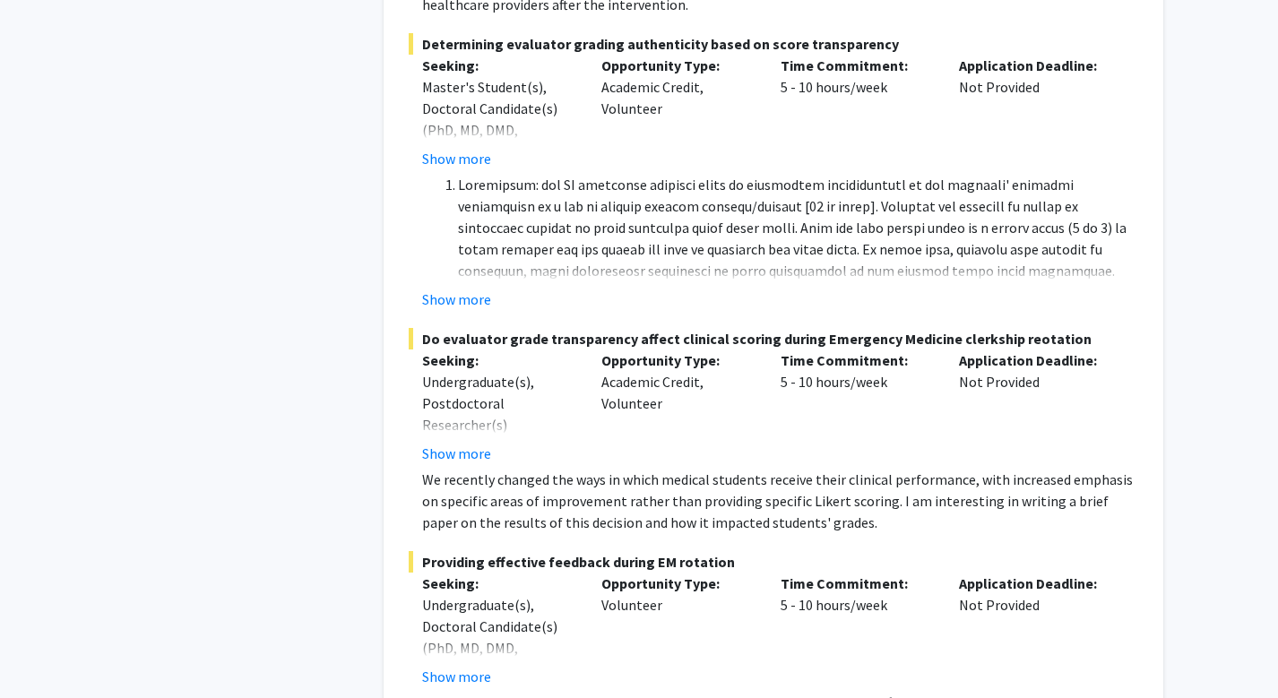
scroll to position [329, 0]
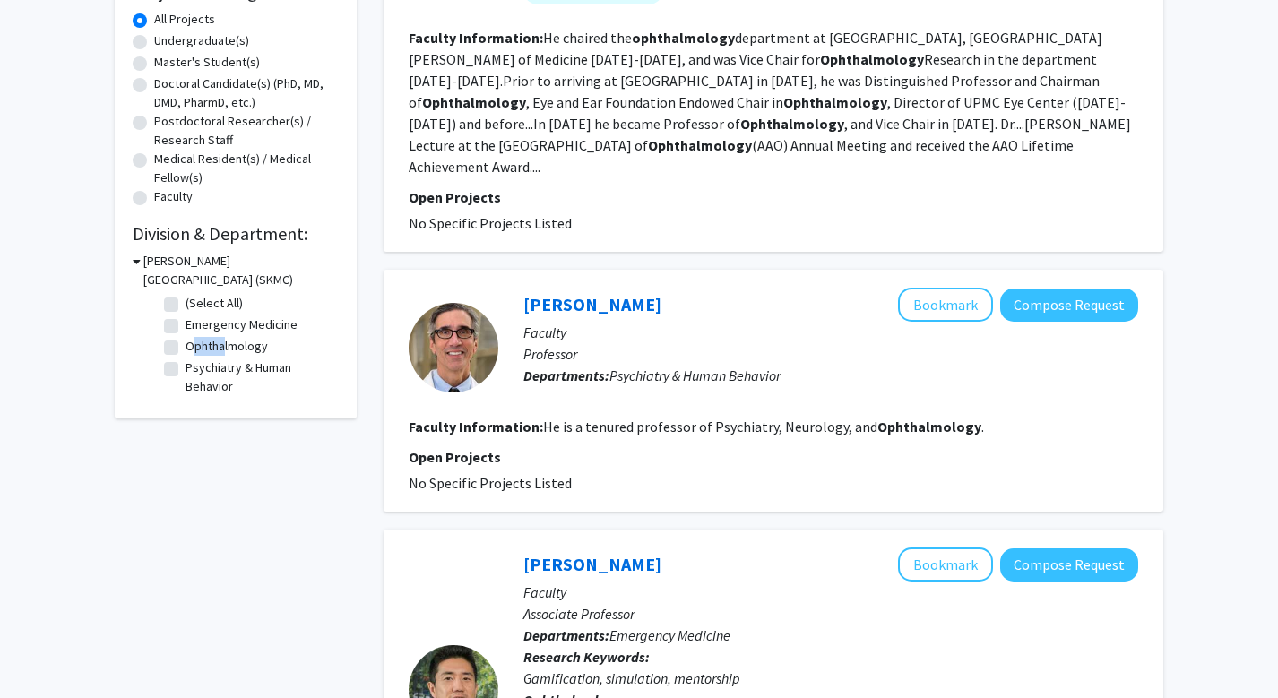
click at [168, 341] on fg-checkbox "Ophthalmology Ophthalmology" at bounding box center [249, 348] width 170 height 22
click at [186, 344] on label "Ophthalmology" at bounding box center [227, 346] width 82 height 19
click at [186, 344] on input "Ophthalmology" at bounding box center [192, 343] width 12 height 12
checkbox input "true"
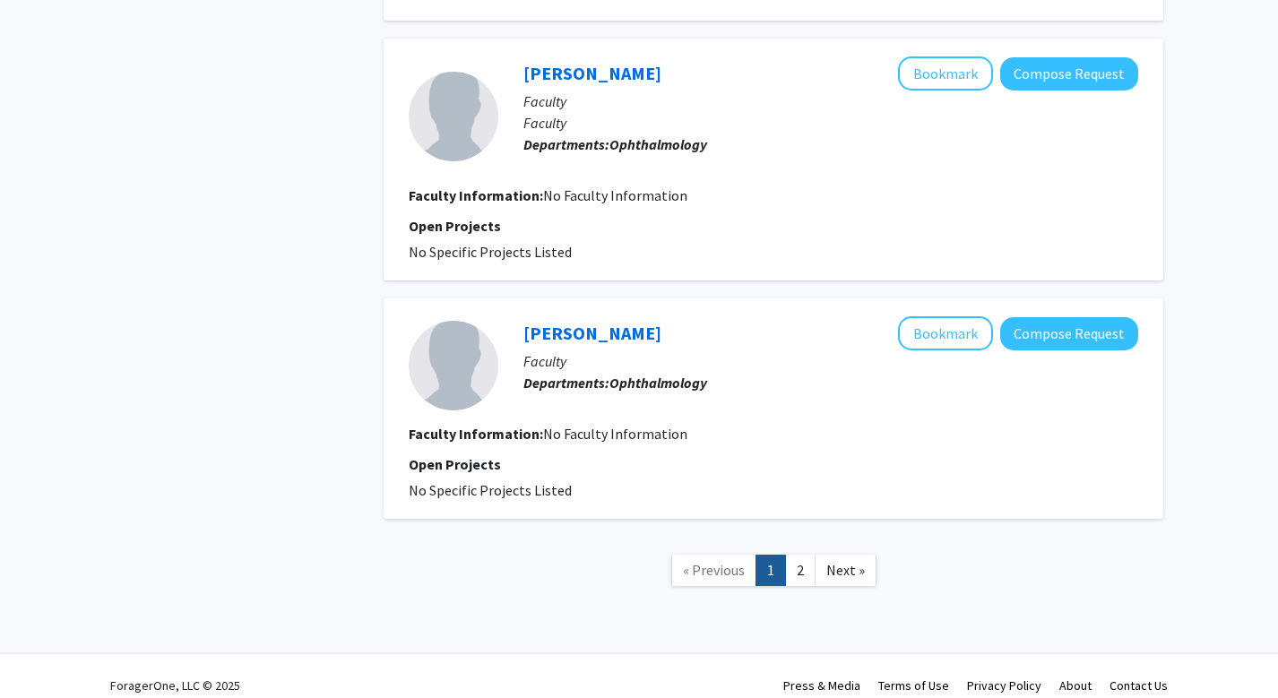
scroll to position [2228, 0]
click at [803, 556] on link "2" at bounding box center [800, 571] width 30 height 31
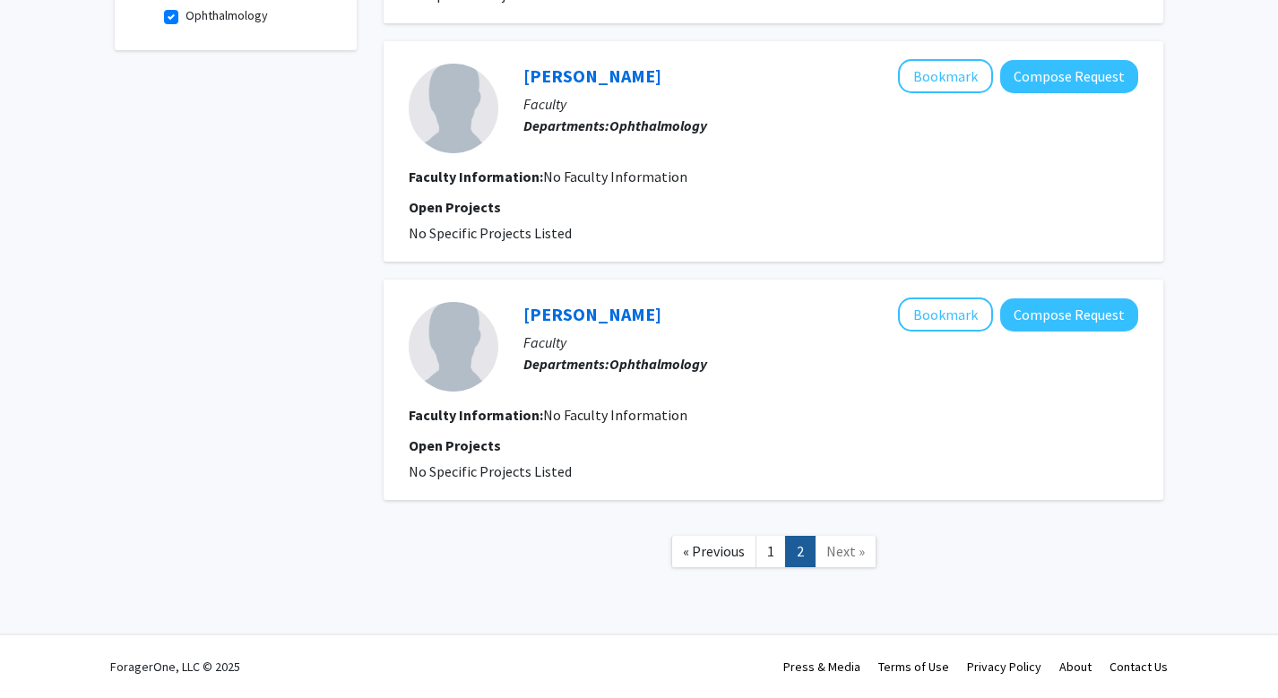
scroll to position [618, 0]
click at [771, 561] on link "1" at bounding box center [771, 551] width 30 height 31
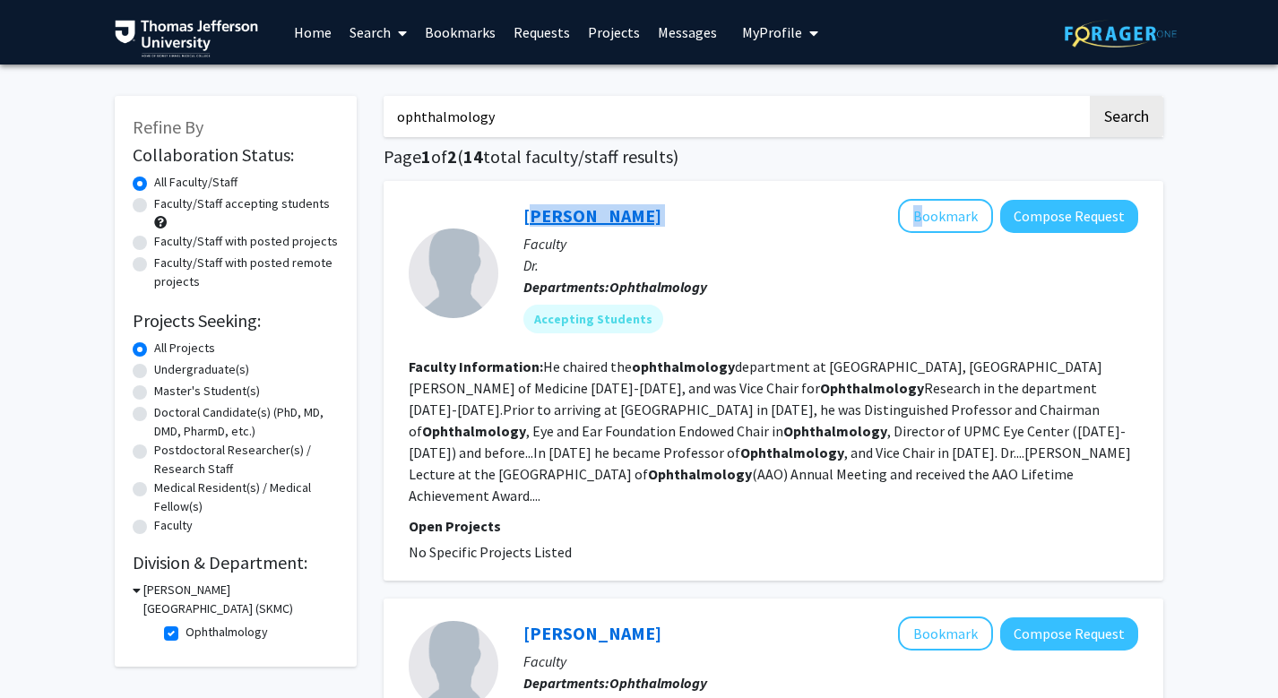
click at [527, 219] on div "[PERSON_NAME] Bookmark Compose Request Faculty Dr. Departments: Ophthalmology A…" at bounding box center [818, 273] width 640 height 148
copy div "[PERSON_NAME]"
click at [186, 631] on label "Ophthalmology" at bounding box center [227, 632] width 82 height 19
click at [186, 631] on input "Ophthalmology" at bounding box center [192, 629] width 12 height 12
checkbox input "false"
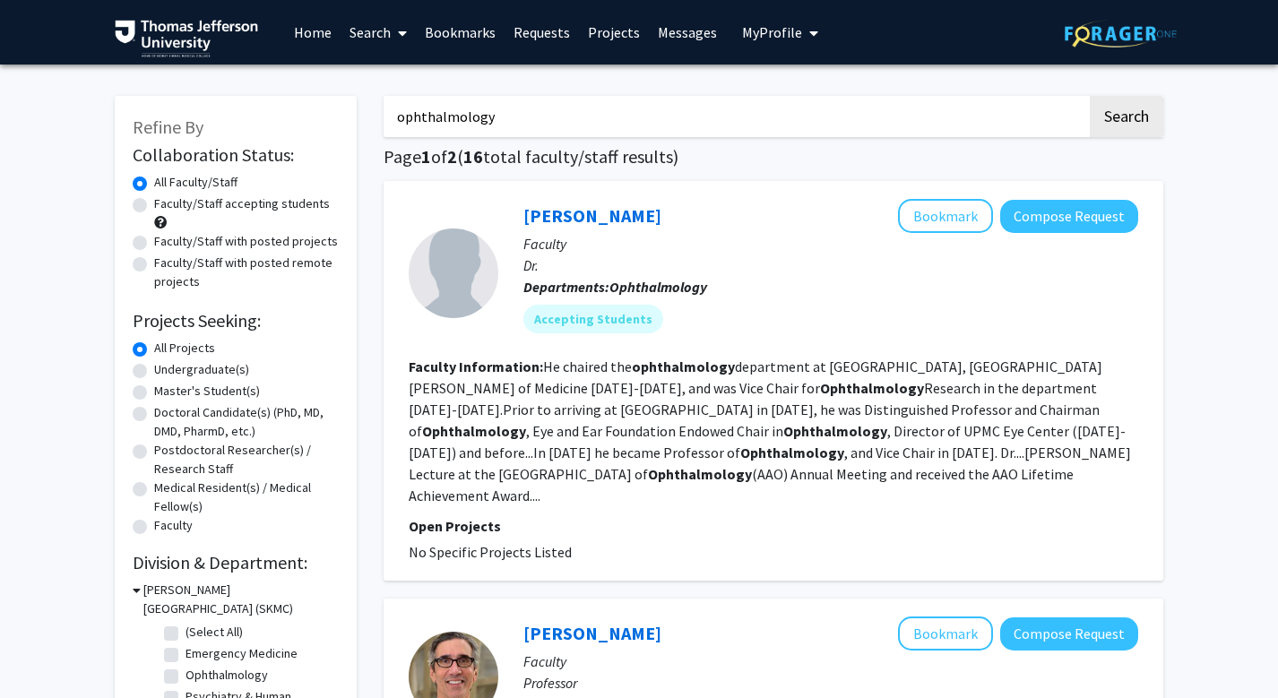
click at [528, 117] on input "ophthalmology" at bounding box center [736, 116] width 704 height 41
type input ";"
type input "eye"
click at [1126, 119] on button "Search" at bounding box center [1126, 116] width 73 height 41
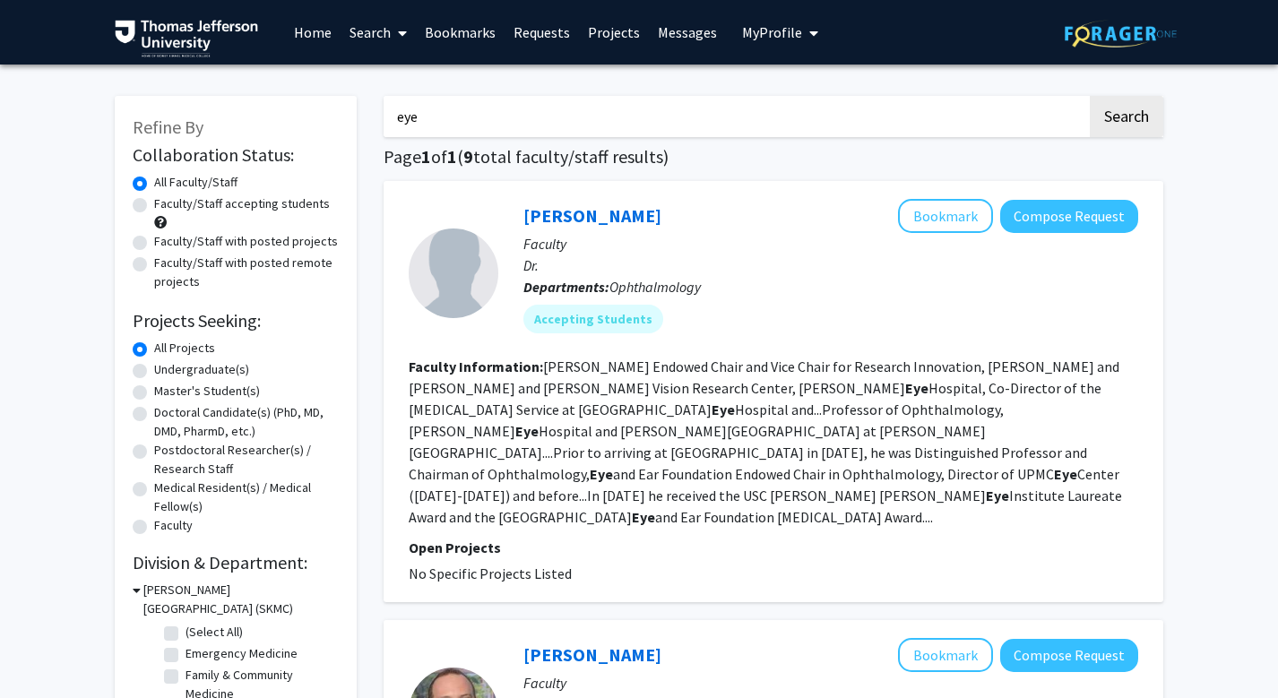
click at [532, 118] on input "eye" at bounding box center [736, 116] width 704 height 41
click at [1159, 121] on button "Search" at bounding box center [1126, 116] width 73 height 41
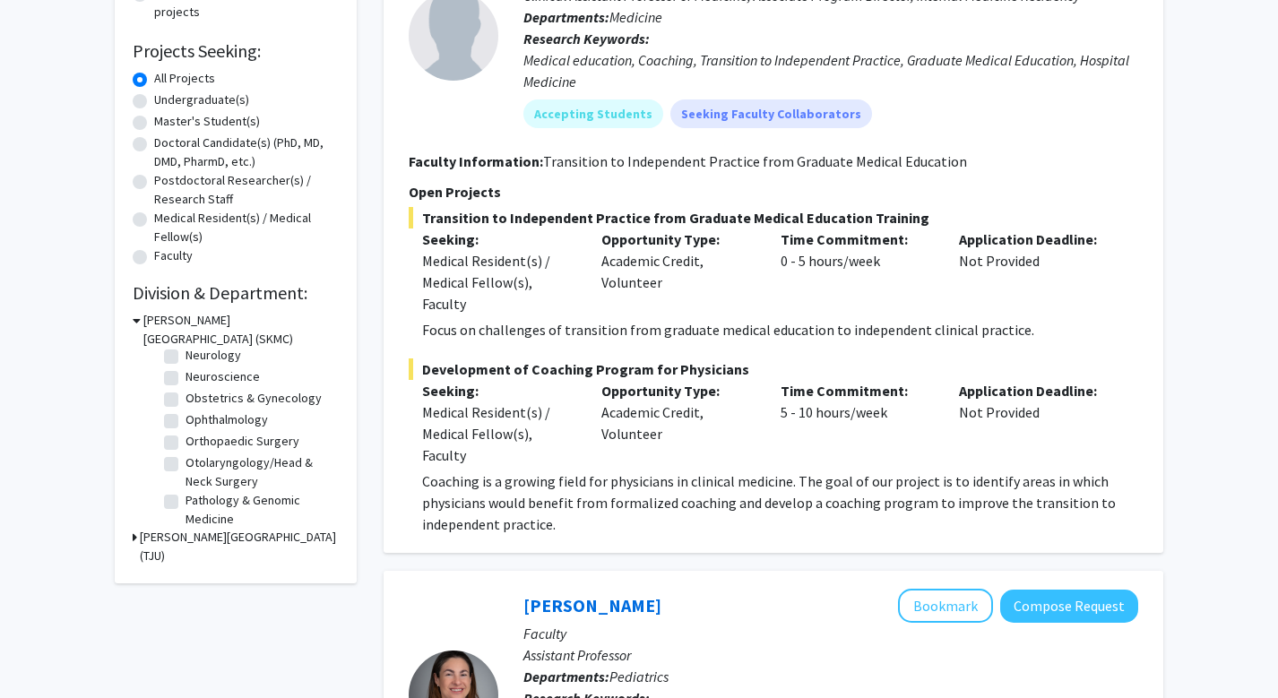
scroll to position [516, 0]
click at [186, 423] on label "Ophthalmology" at bounding box center [227, 413] width 82 height 19
click at [186, 416] on input "Ophthalmology" at bounding box center [192, 410] width 12 height 12
checkbox input "true"
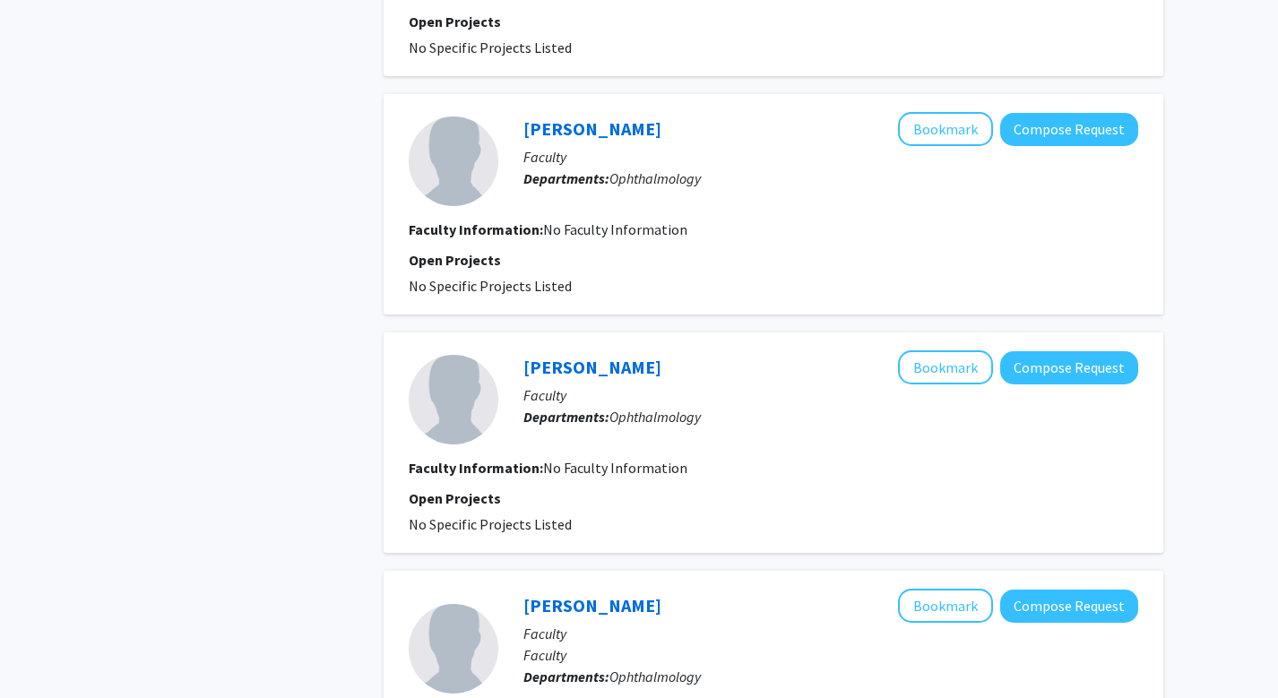
scroll to position [787, 0]
